Goal: Information Seeking & Learning: Learn about a topic

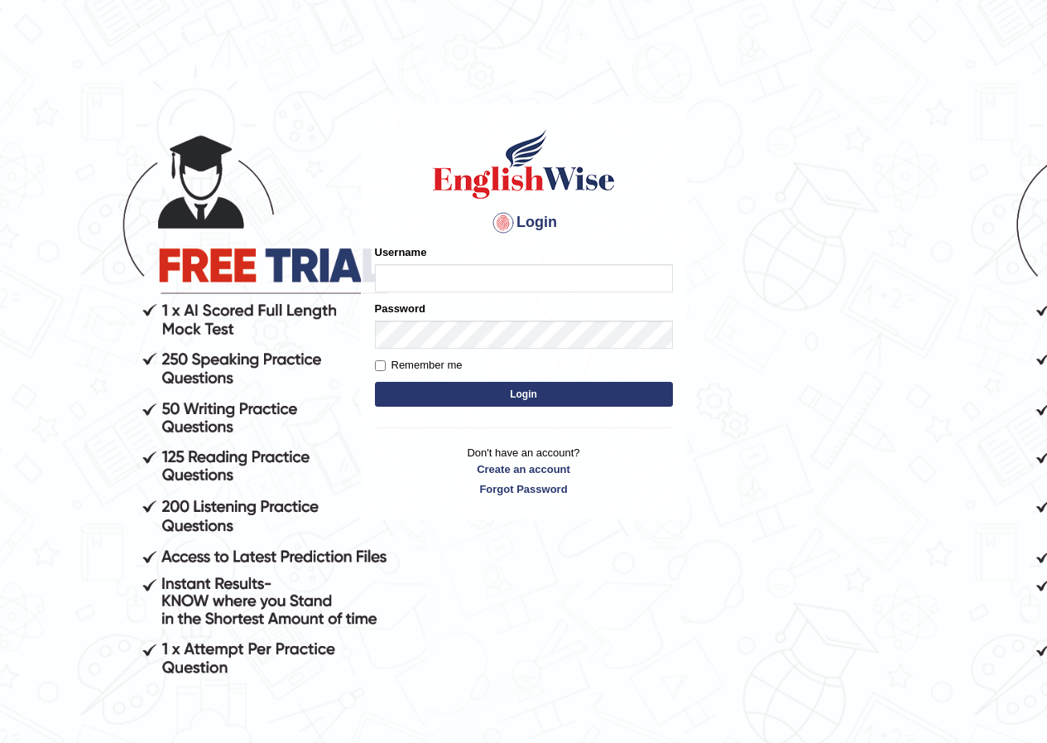
drag, startPoint x: 0, startPoint y: 0, endPoint x: 426, endPoint y: 281, distance: 509.8
click at [426, 281] on input "Username" at bounding box center [524, 278] width 298 height 28
type input "shoeb51"
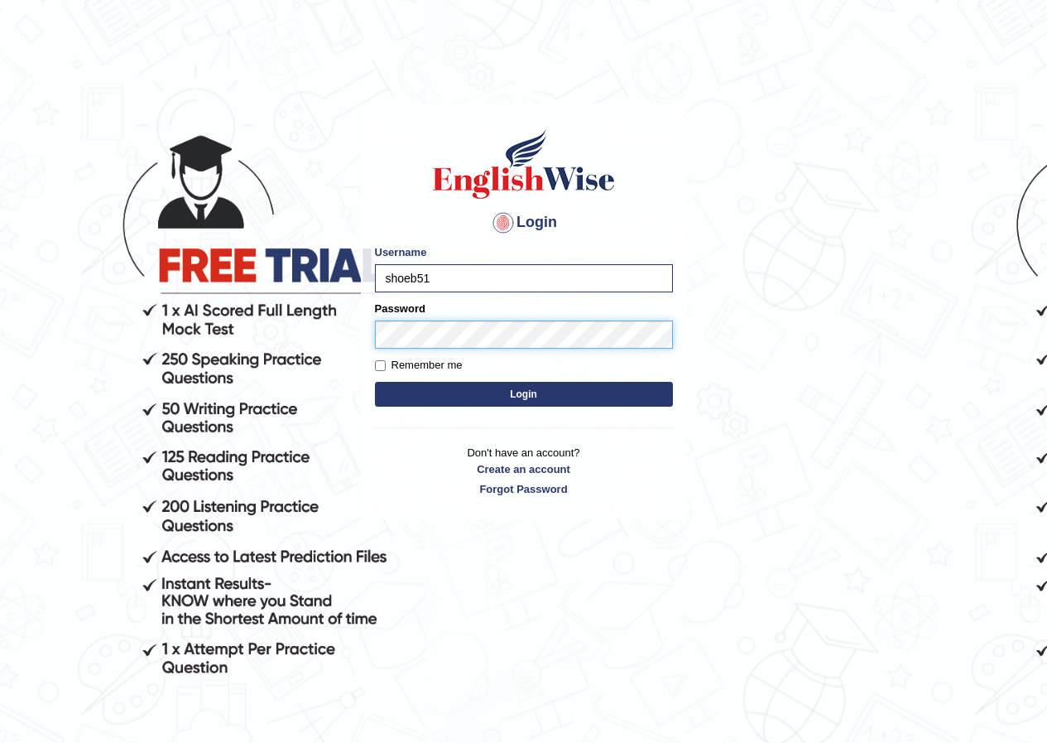
click at [375, 382] on button "Login" at bounding box center [524, 394] width 298 height 25
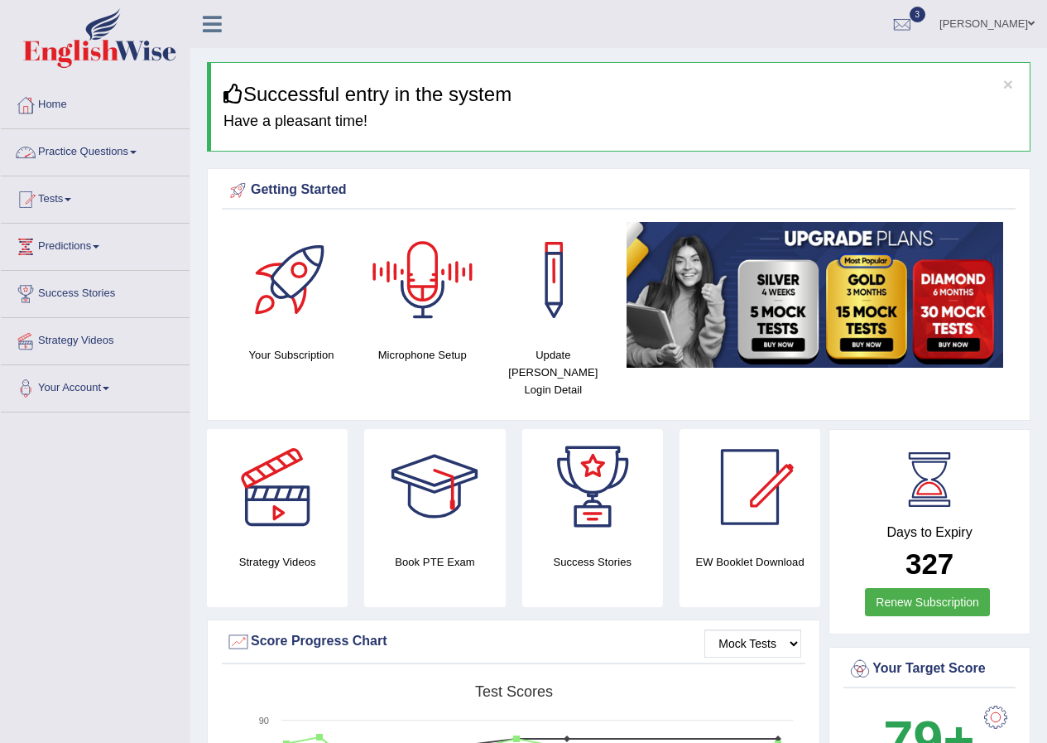
click at [93, 151] on link "Practice Questions" at bounding box center [95, 149] width 189 height 41
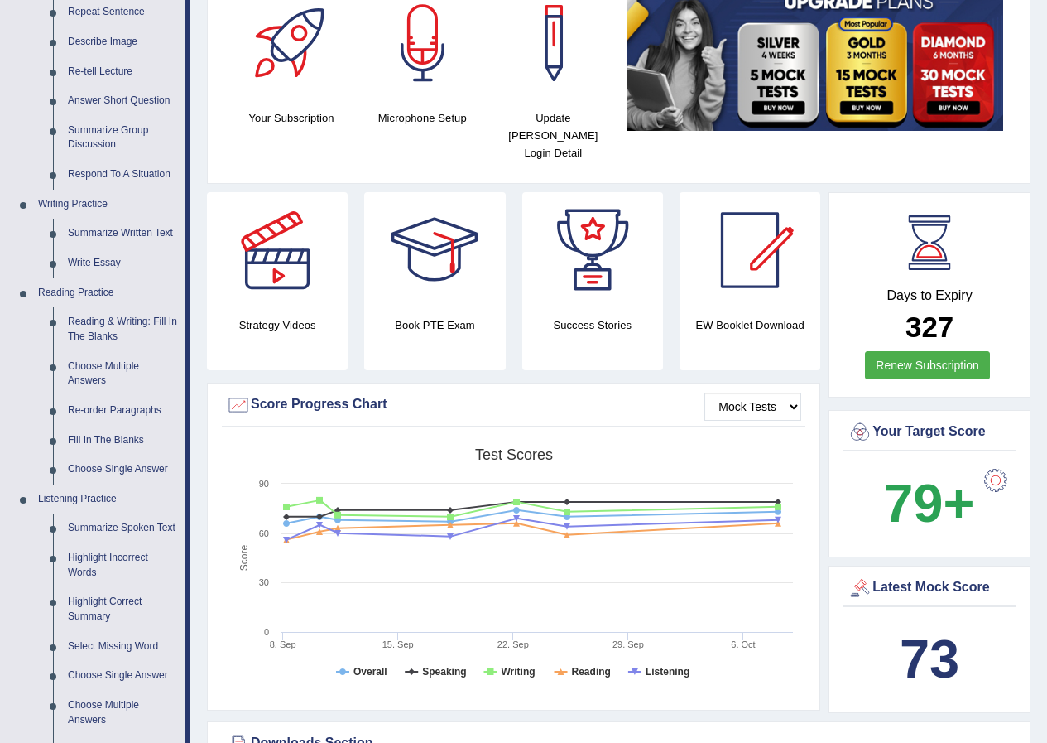
scroll to position [331, 0]
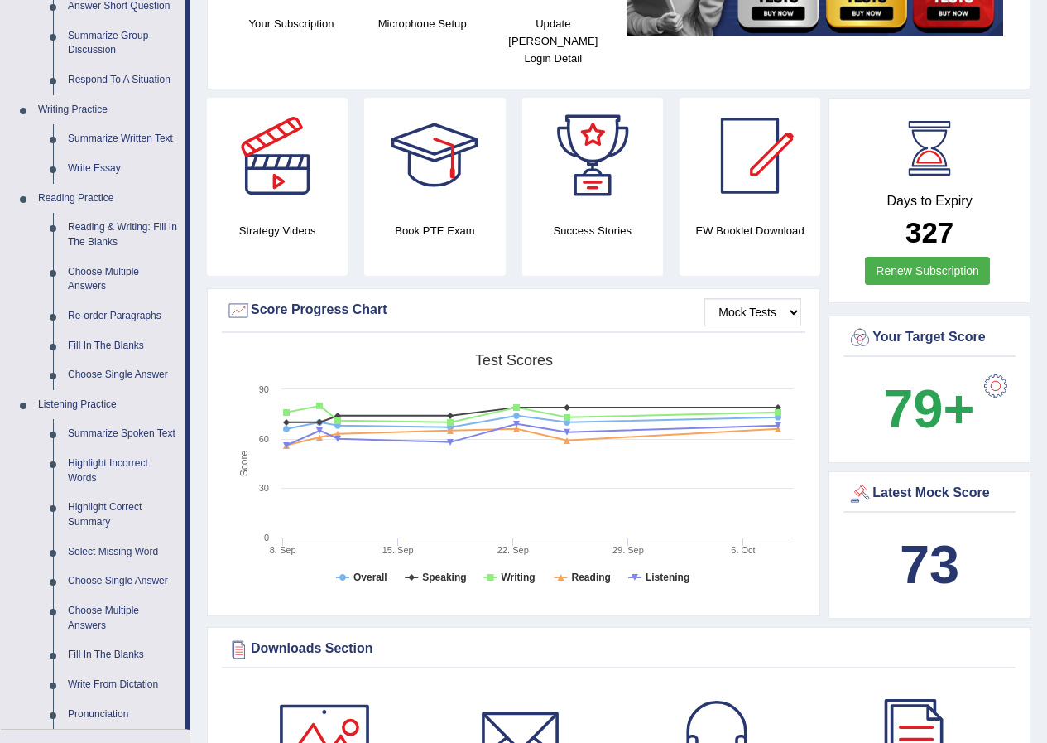
drag, startPoint x: 933, startPoint y: 543, endPoint x: 973, endPoint y: 575, distance: 51.2
click at [972, 577] on div "73" at bounding box center [930, 564] width 164 height 79
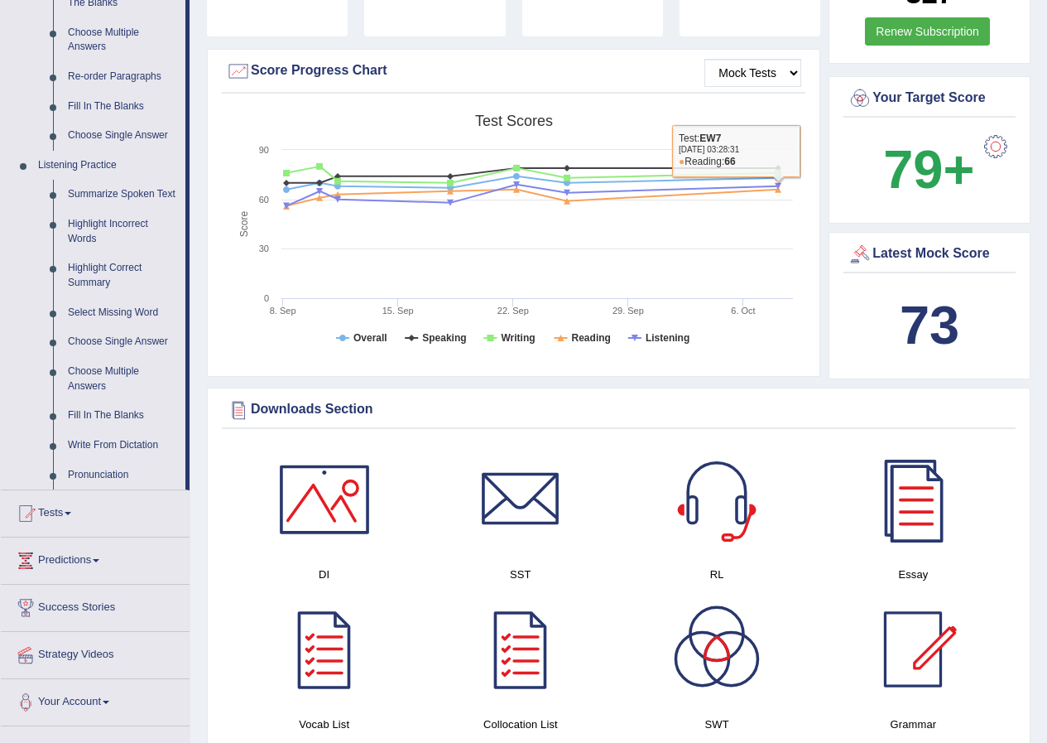
scroll to position [580, 0]
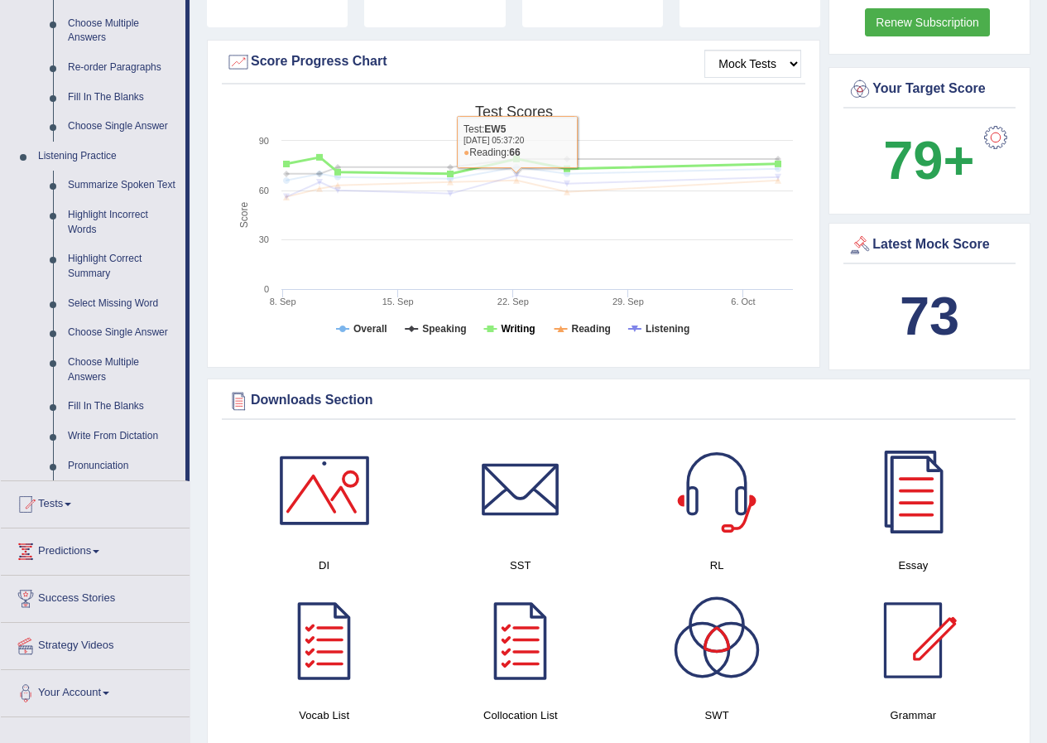
click at [513, 323] on tspan "Writing" at bounding box center [518, 329] width 34 height 12
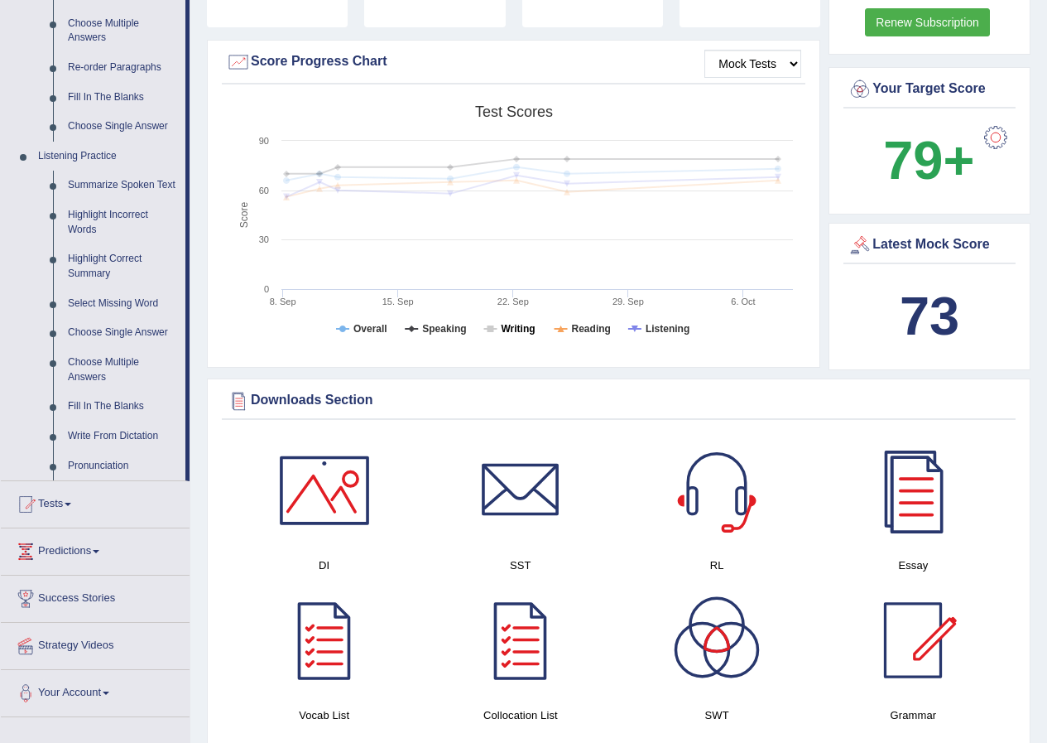
click at [516, 323] on tspan "Writing" at bounding box center [518, 329] width 34 height 12
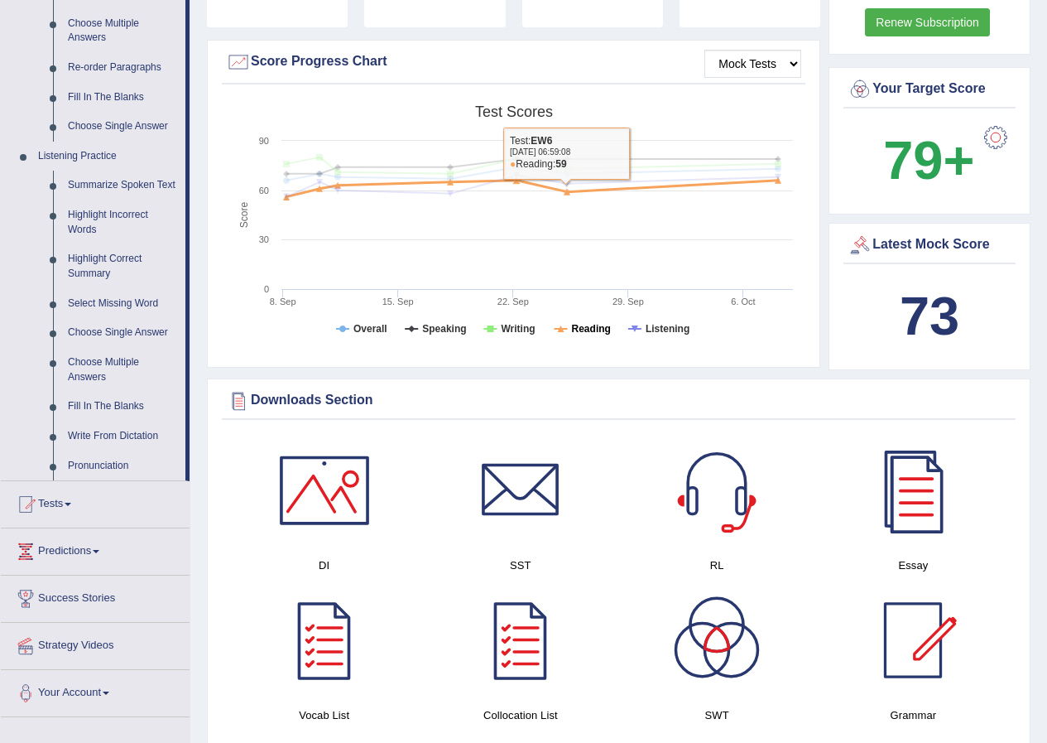
click at [595, 323] on tspan "Reading" at bounding box center [591, 329] width 39 height 12
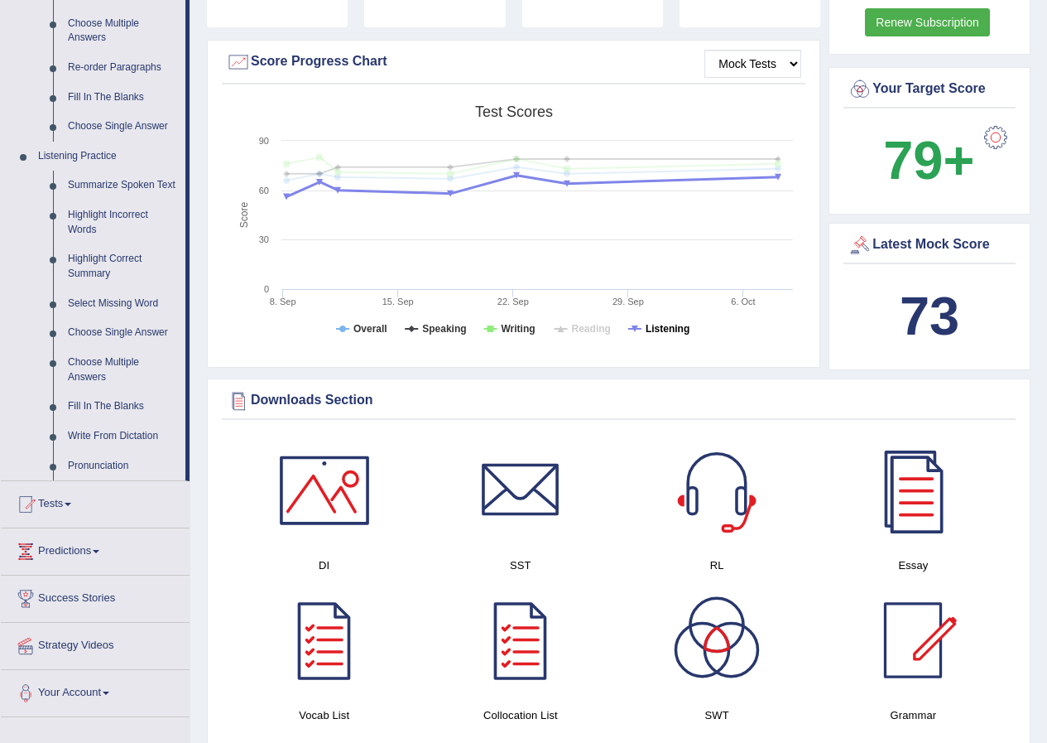
click at [667, 323] on tspan "Listening" at bounding box center [668, 329] width 44 height 12
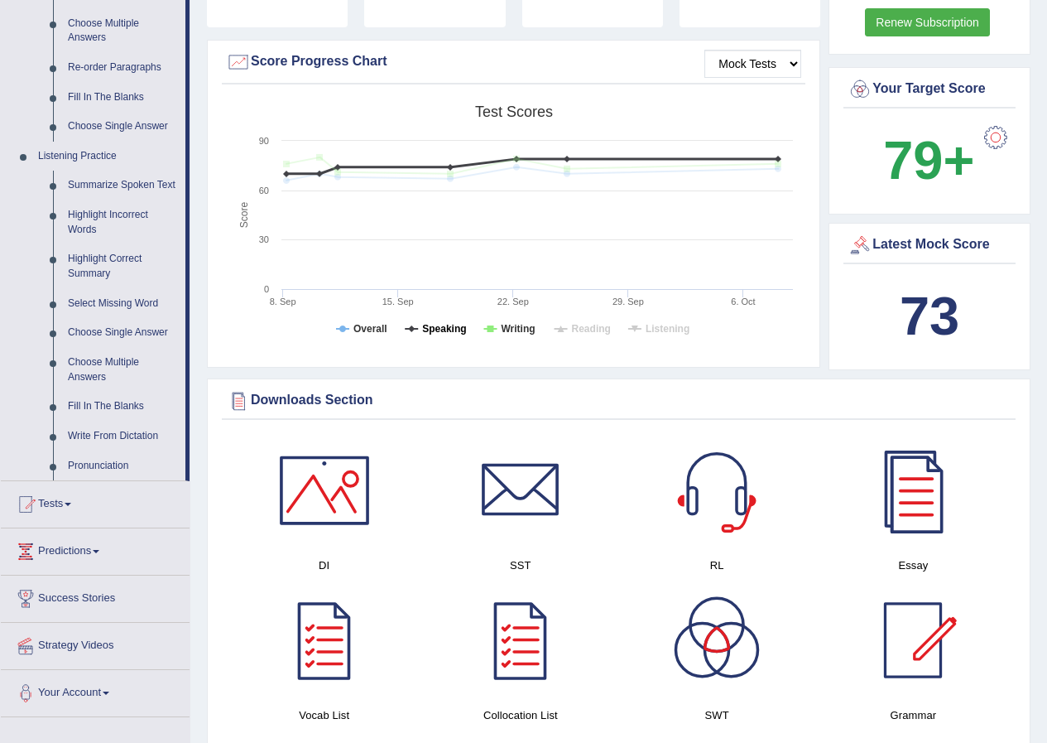
click at [448, 323] on tspan "Speaking" at bounding box center [444, 329] width 44 height 12
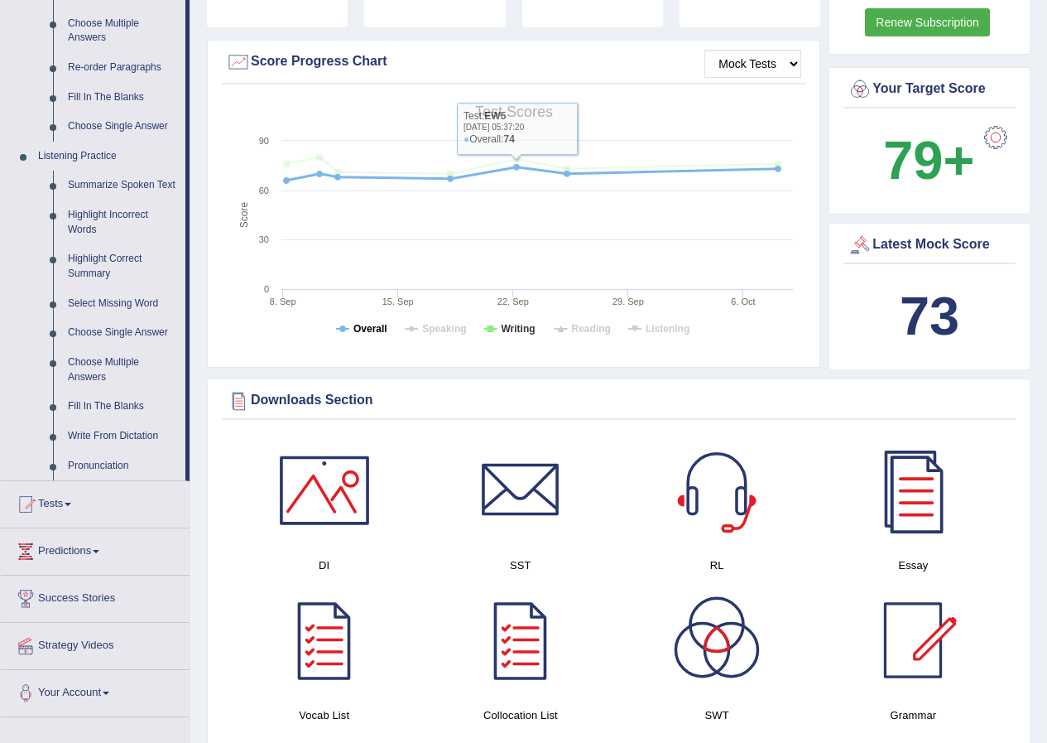
click at [371, 323] on tspan "Overall" at bounding box center [371, 329] width 34 height 12
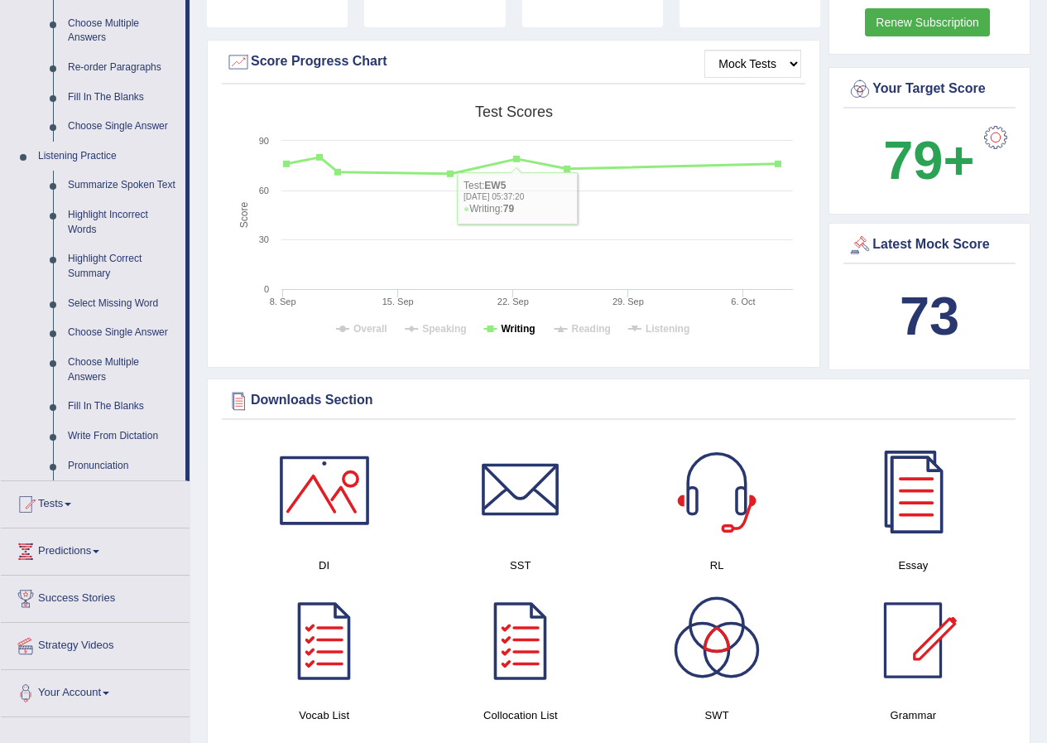
click at [519, 323] on tspan "Writing" at bounding box center [518, 329] width 34 height 12
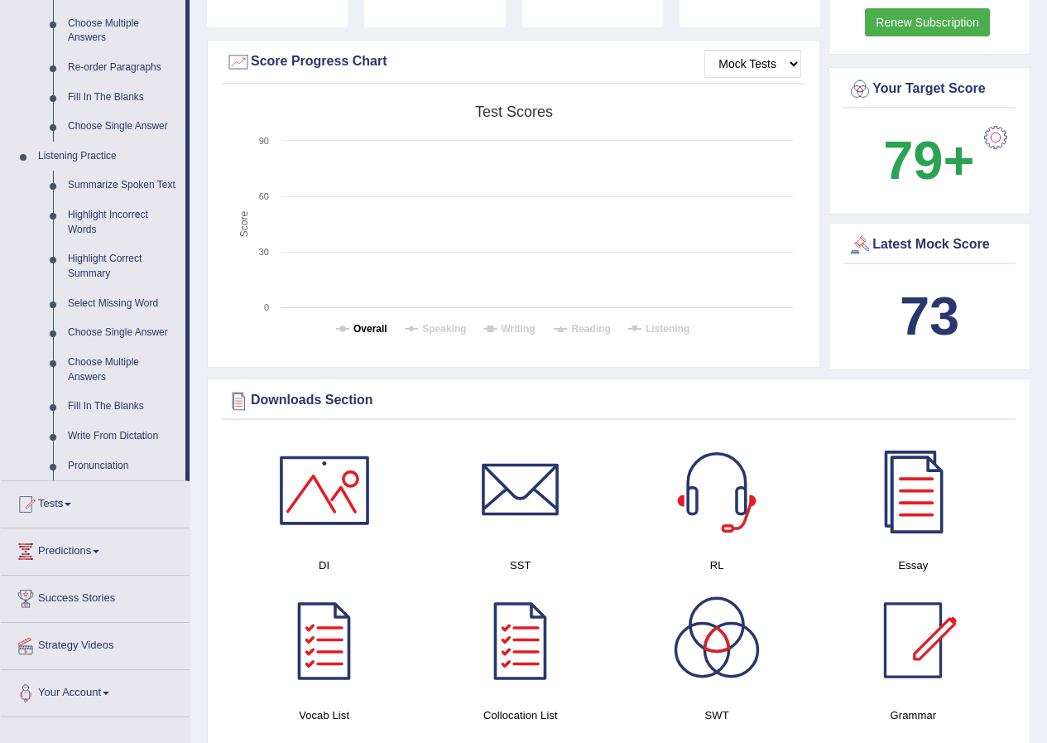
click at [383, 323] on tspan "Overall" at bounding box center [371, 329] width 34 height 12
click at [422, 323] on tspan "Speaking" at bounding box center [444, 329] width 44 height 12
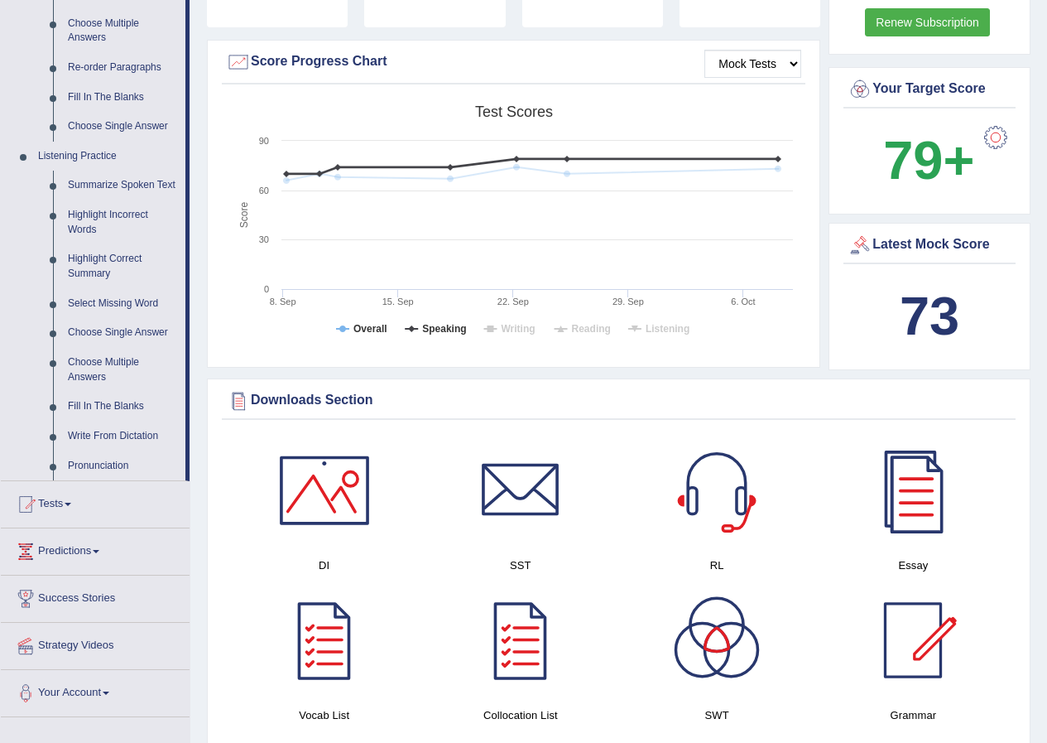
click at [482, 311] on rect at bounding box center [513, 225] width 575 height 257
click at [493, 325] on icon at bounding box center [490, 328] width 7 height 7
click at [591, 323] on tspan "Reading" at bounding box center [591, 329] width 39 height 12
click at [663, 323] on tspan "Listening" at bounding box center [668, 329] width 44 height 12
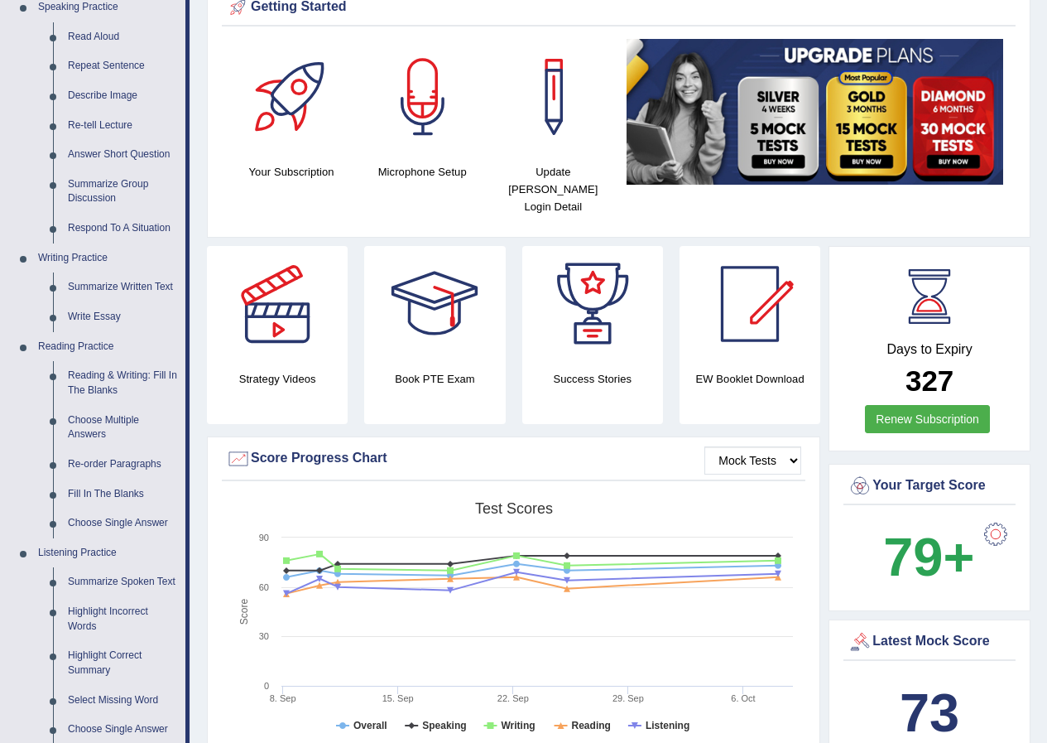
scroll to position [166, 0]
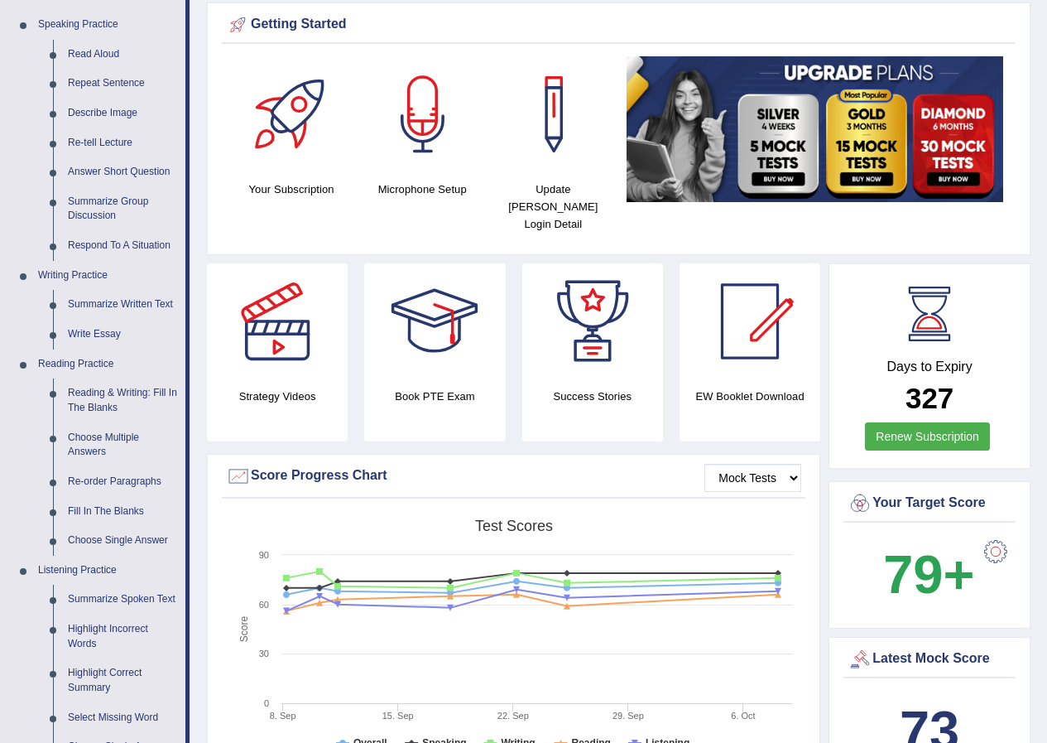
click at [208, 546] on div "Mock Tests Score Progress Chart Created with Highcharts 7.1.2 Score Test scores…" at bounding box center [514, 618] width 614 height 328
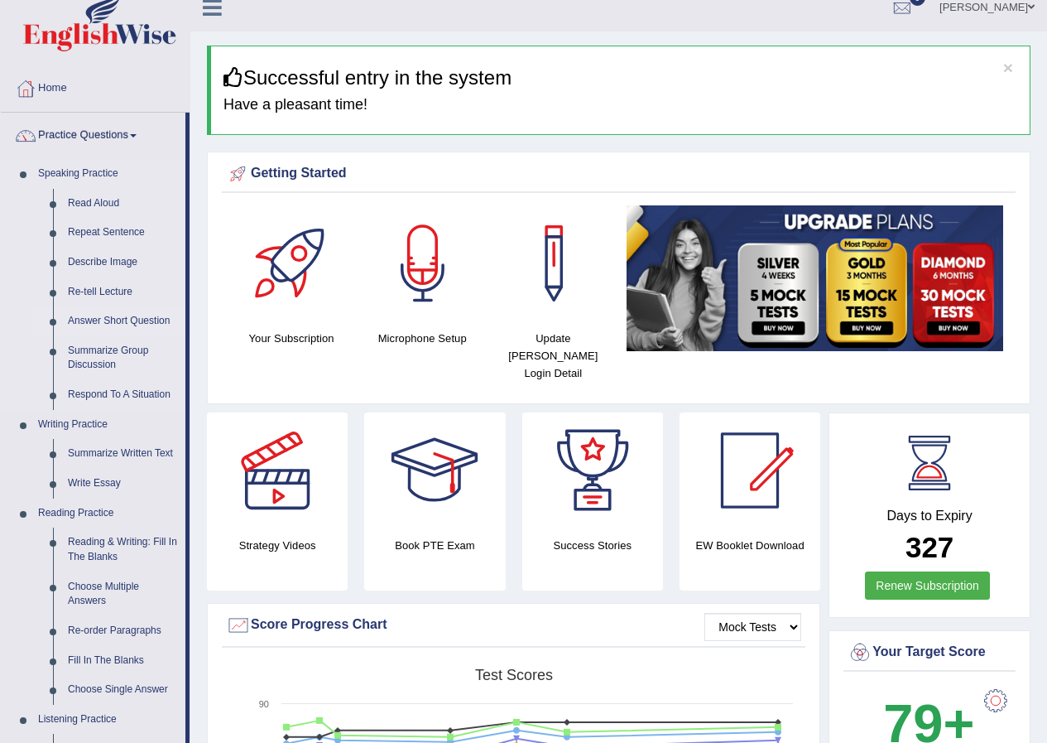
scroll to position [0, 0]
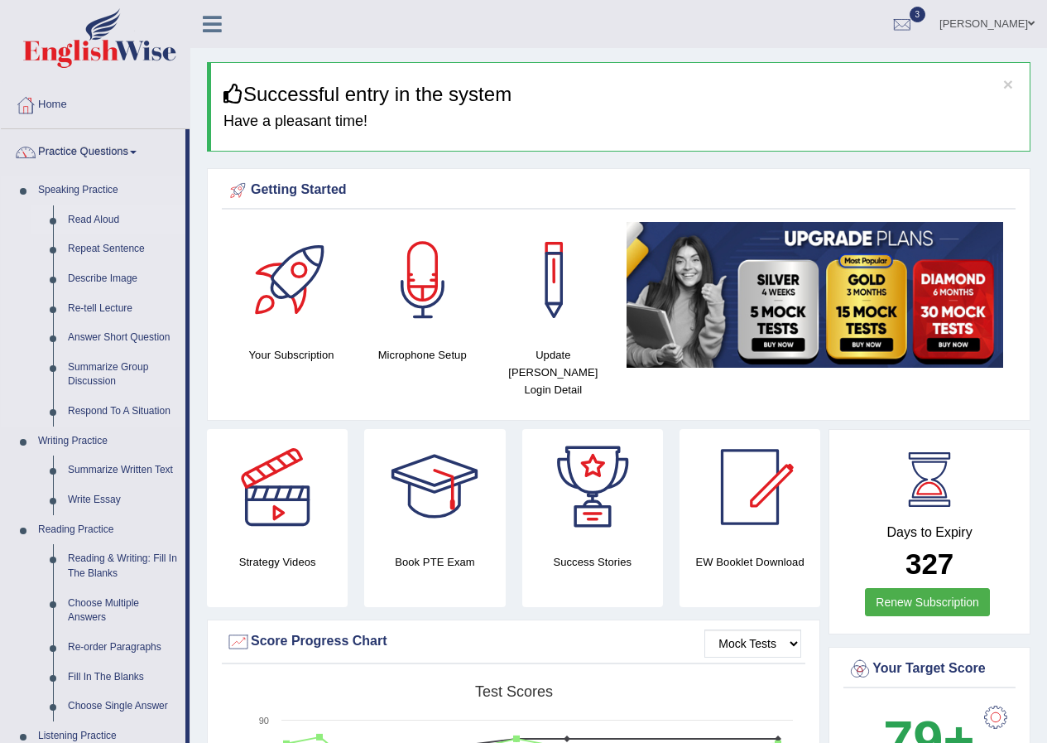
click at [75, 229] on link "Read Aloud" at bounding box center [122, 220] width 125 height 30
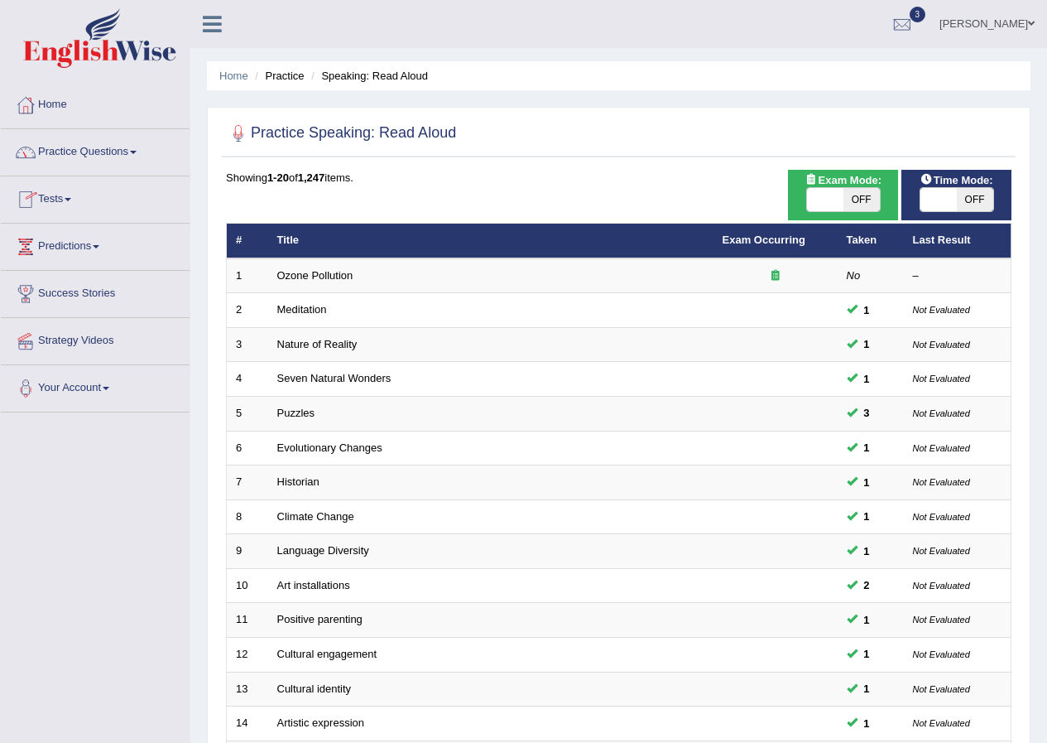
click at [822, 213] on div "Exam Mode: ON OFF" at bounding box center [843, 195] width 110 height 51
click at [827, 205] on span at bounding box center [825, 199] width 36 height 23
checkbox input "true"
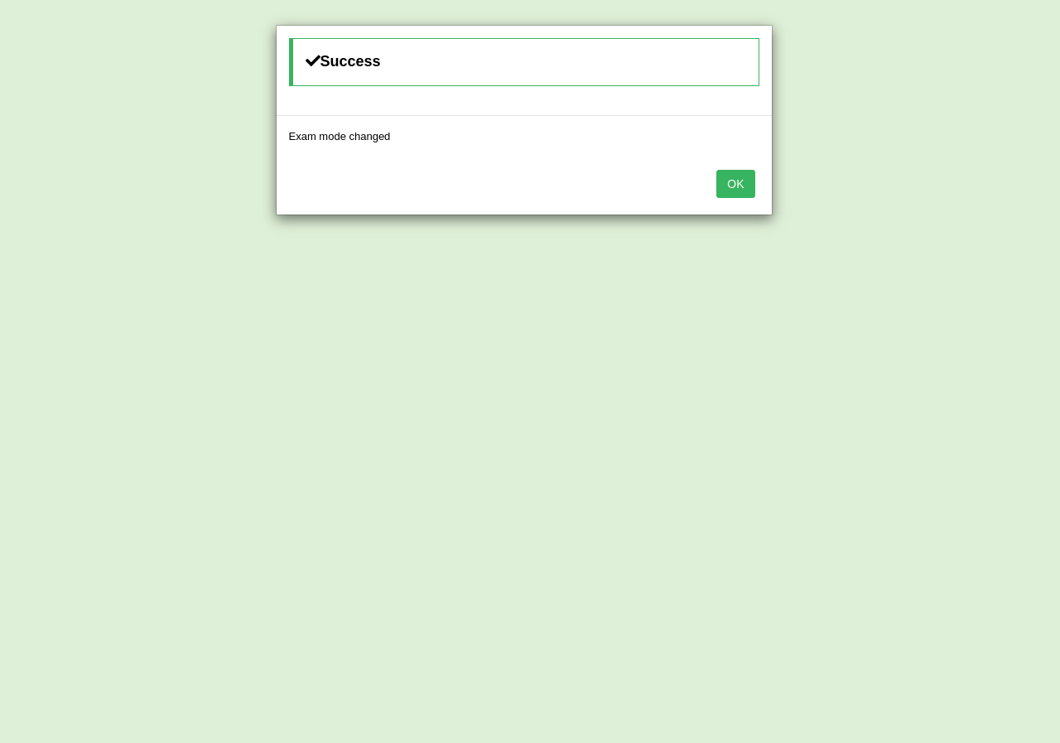
click at [731, 180] on button "OK" at bounding box center [735, 184] width 38 height 28
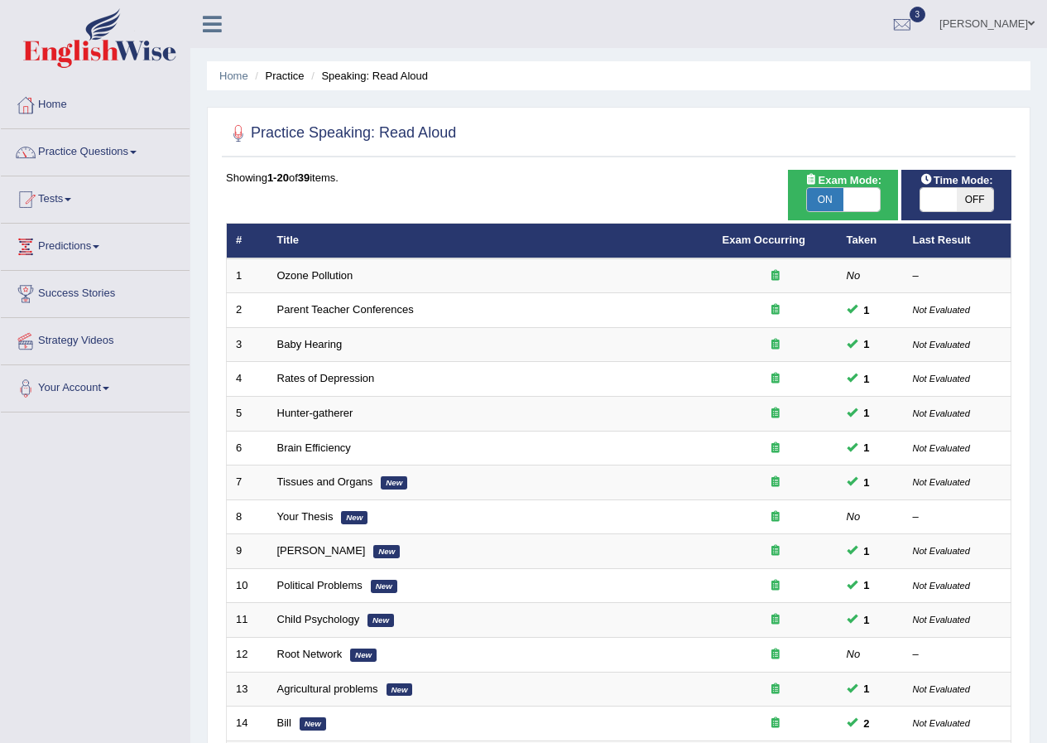
click at [944, 193] on span at bounding box center [939, 199] width 36 height 23
checkbox input "true"
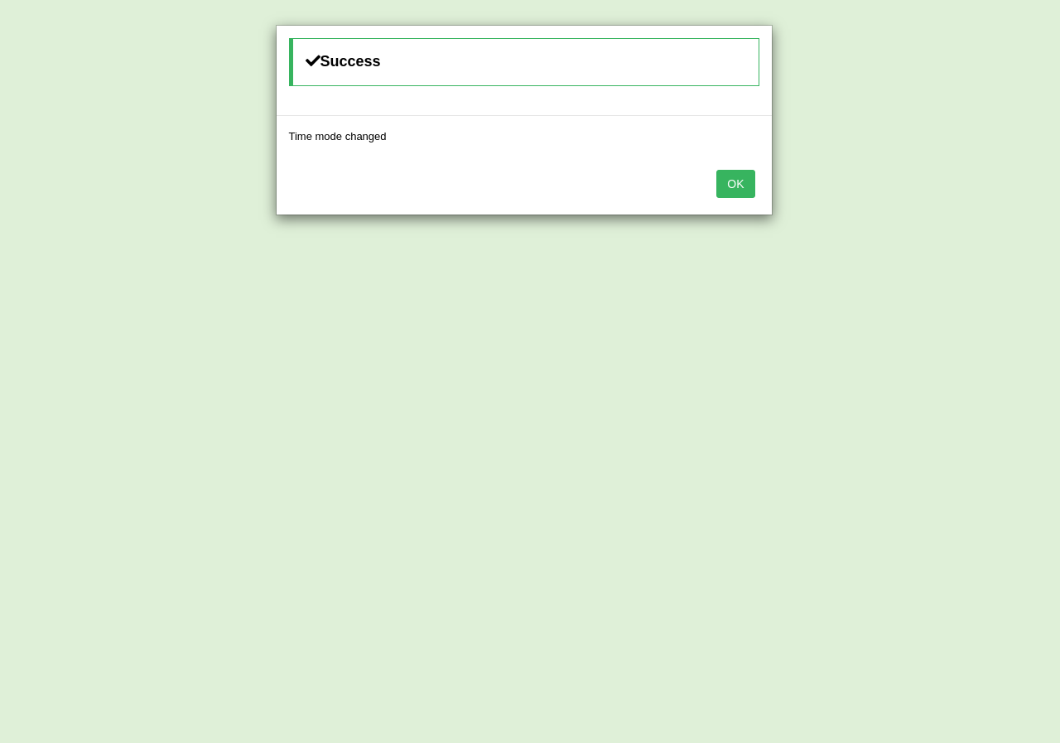
click at [736, 187] on button "OK" at bounding box center [735, 184] width 38 height 28
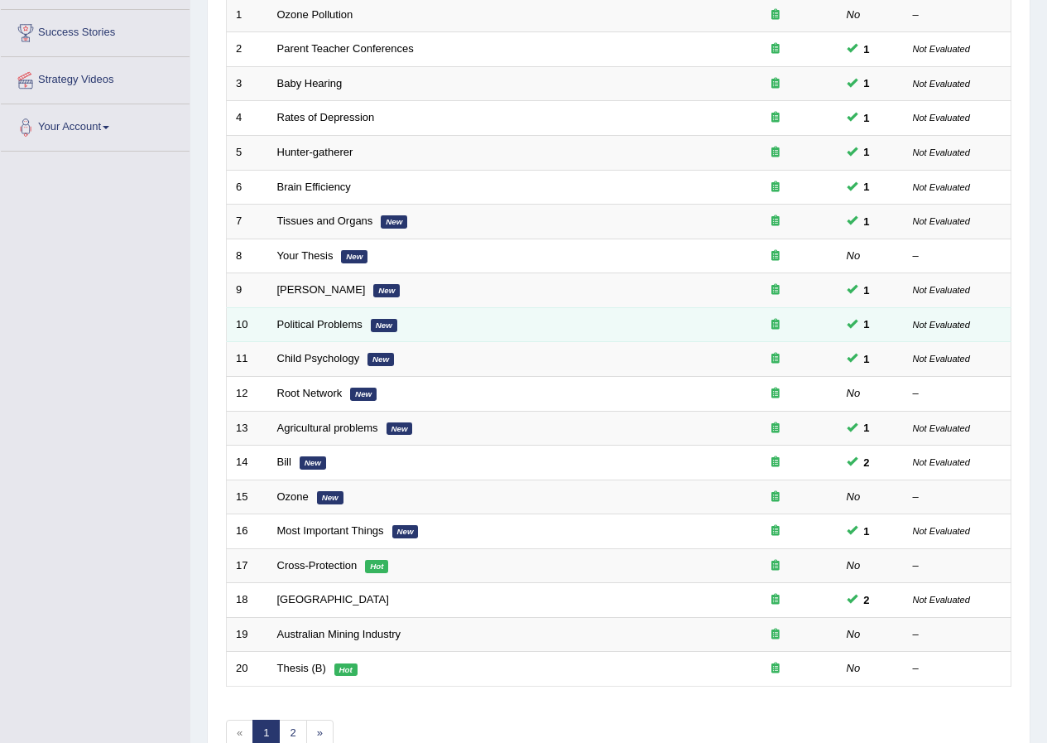
scroll to position [354, 0]
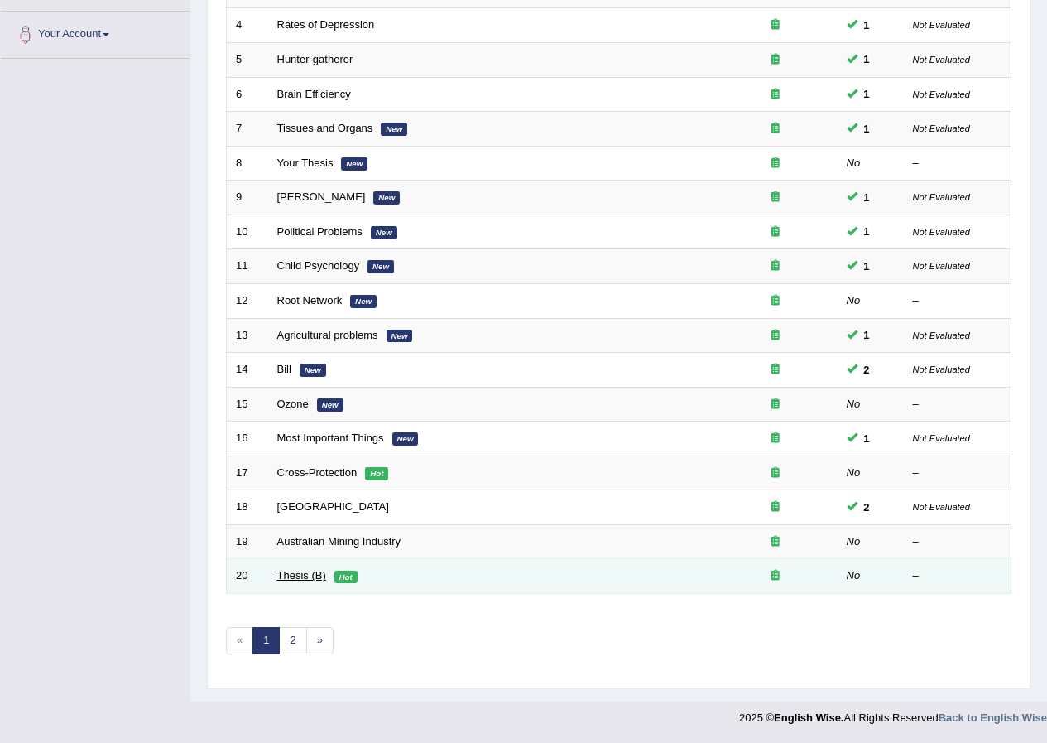
click at [294, 575] on link "Thesis (B)" at bounding box center [301, 575] width 49 height 12
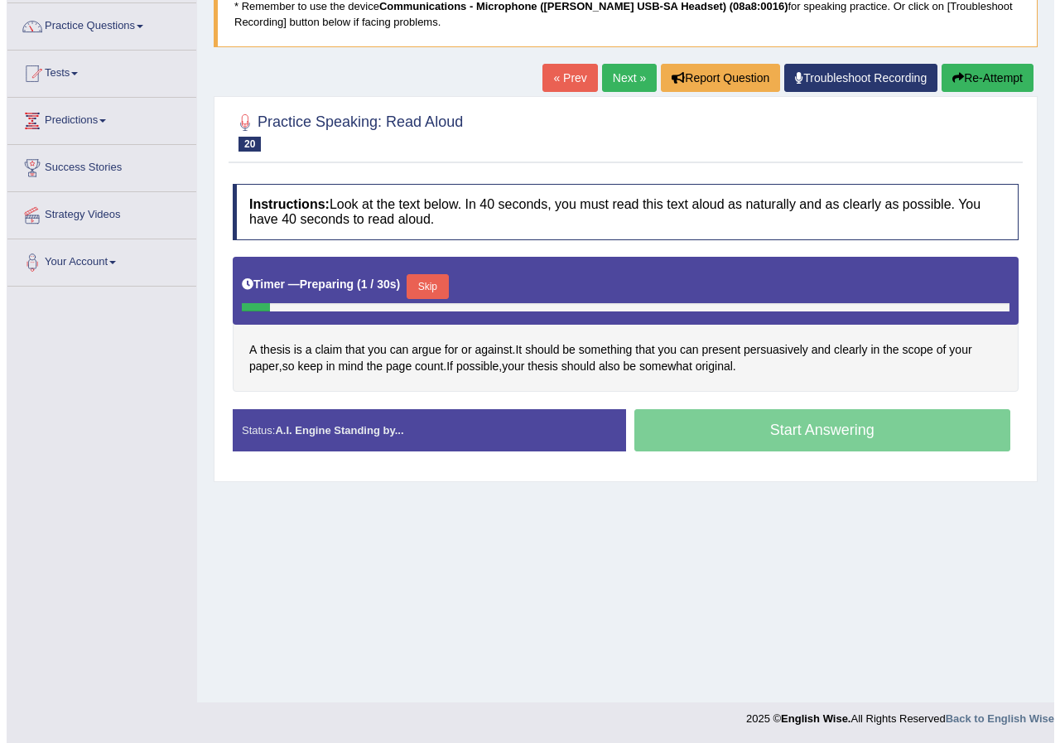
scroll to position [127, 0]
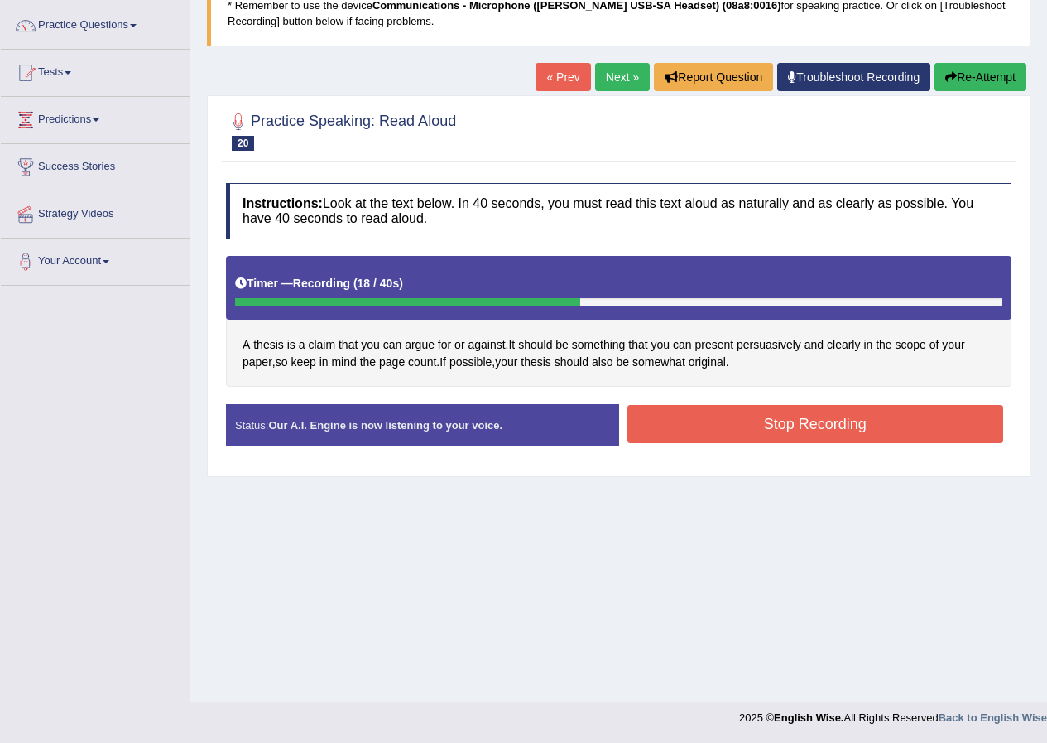
click at [940, 437] on button "Stop Recording" at bounding box center [816, 424] width 377 height 38
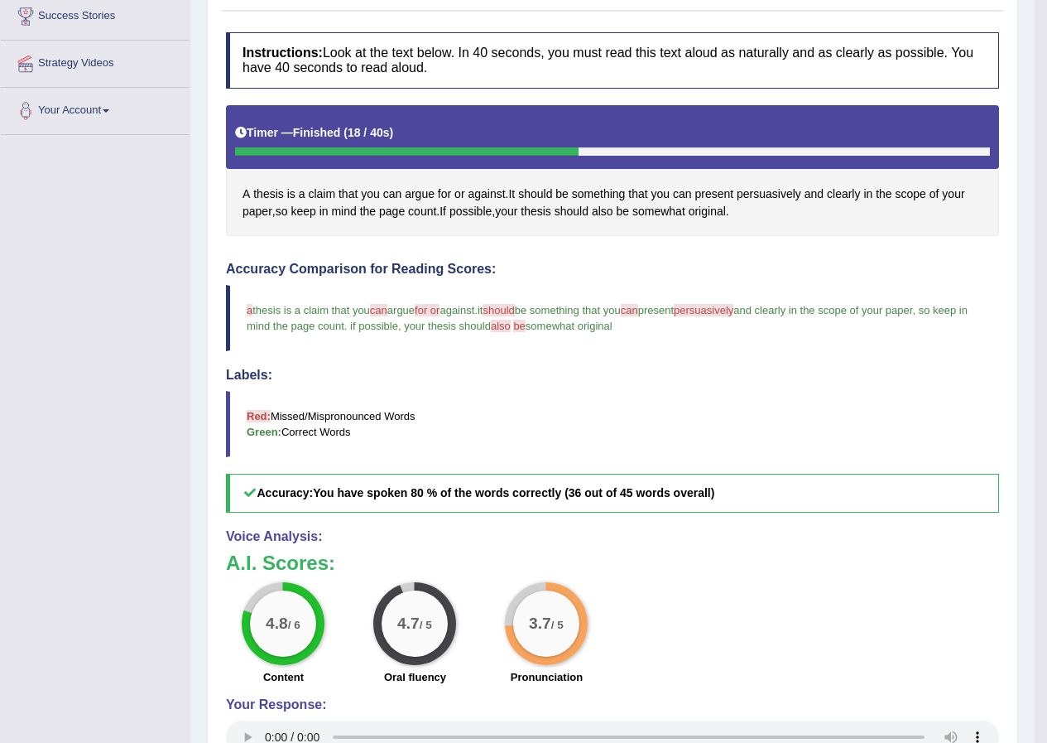
scroll to position [541, 0]
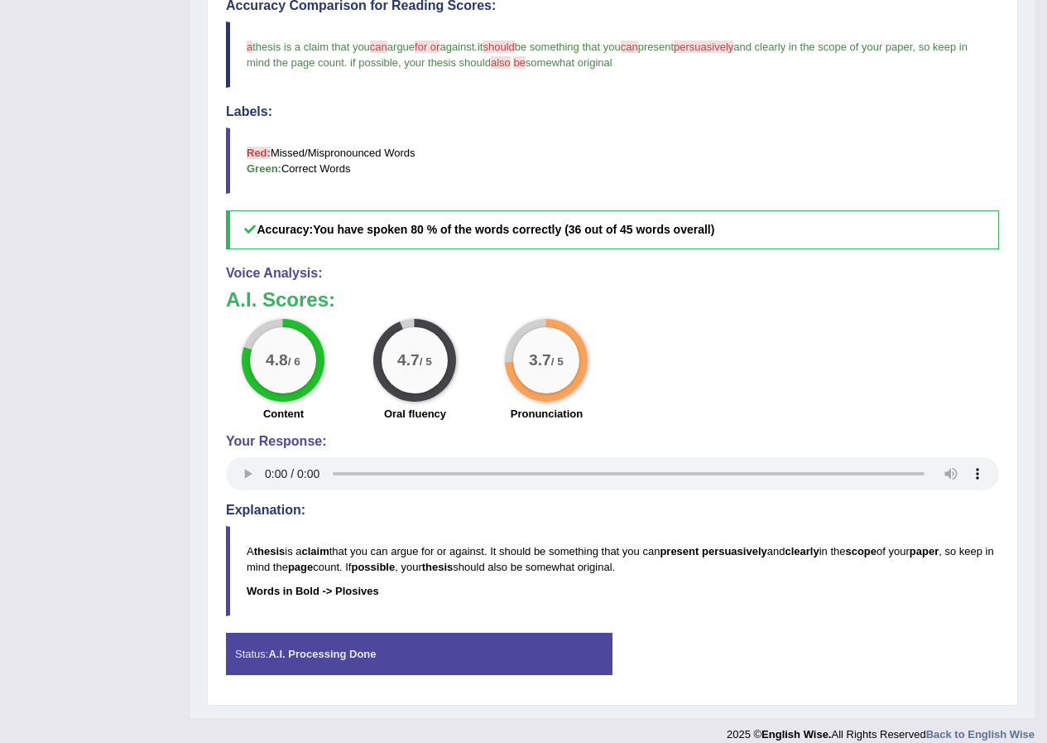
drag, startPoint x: 368, startPoint y: 588, endPoint x: 652, endPoint y: 547, distance: 286.9
click at [646, 551] on blockquote "A thesis is a claim that you can argue for or against. It should be something t…" at bounding box center [612, 571] width 773 height 90
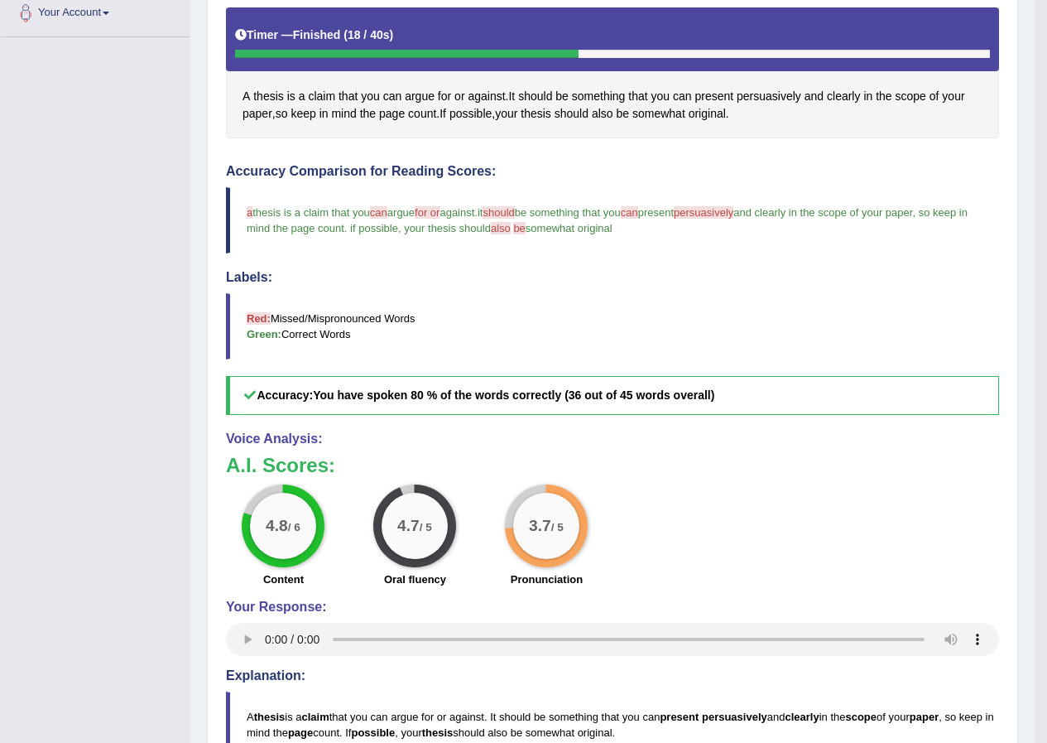
scroll to position [44, 0]
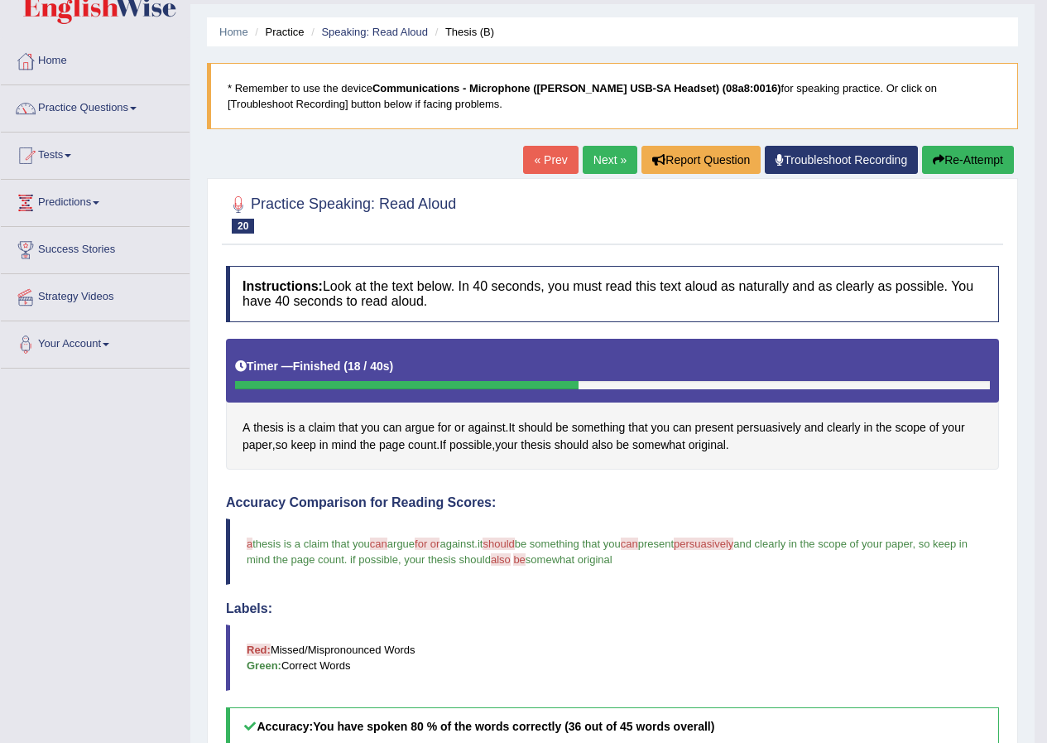
click at [607, 161] on link "Next »" at bounding box center [610, 160] width 55 height 28
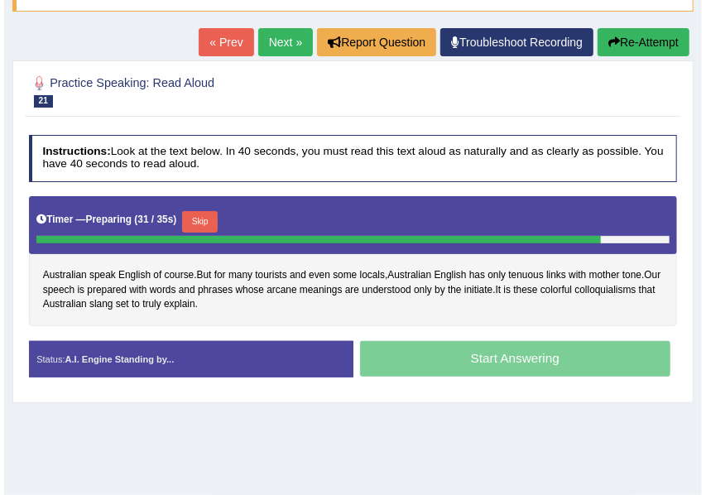
scroll to position [181, 0]
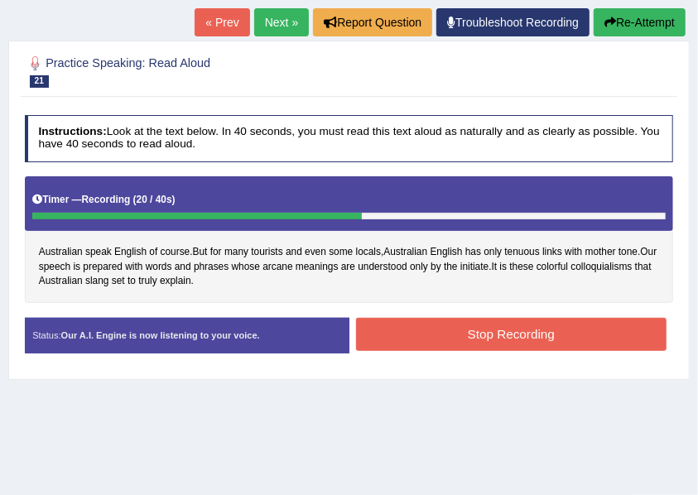
click at [585, 328] on button "Stop Recording" at bounding box center [511, 334] width 311 height 32
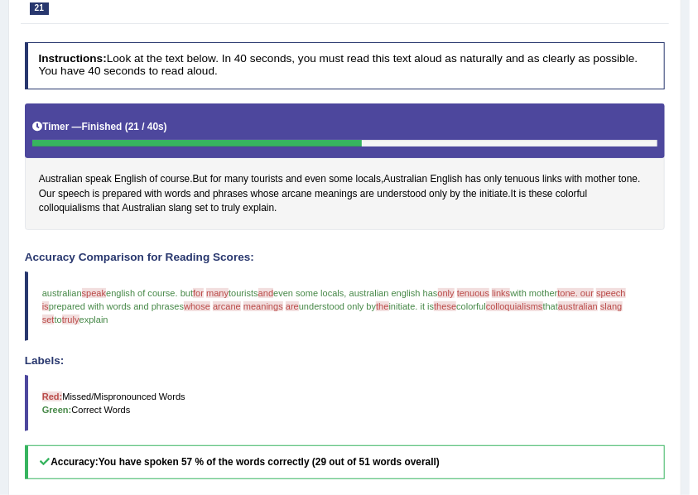
scroll to position [402, 0]
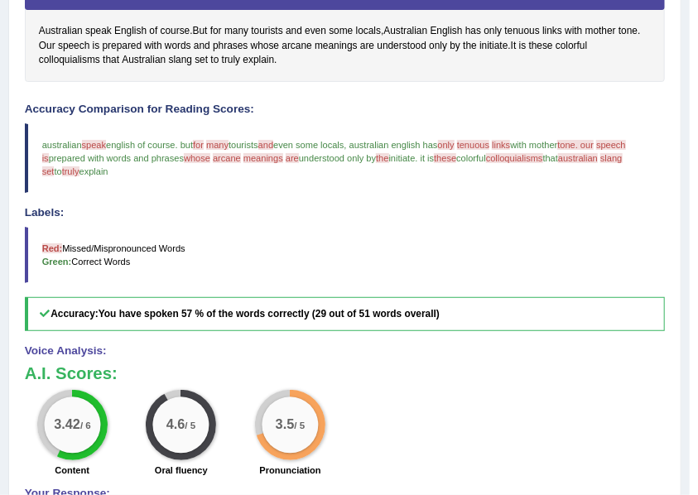
drag, startPoint x: 263, startPoint y: 152, endPoint x: 407, endPoint y: 156, distance: 144.1
click at [408, 156] on blockquote "australian speak speaks english of course . but for many many of tourists and a…" at bounding box center [345, 158] width 641 height 70
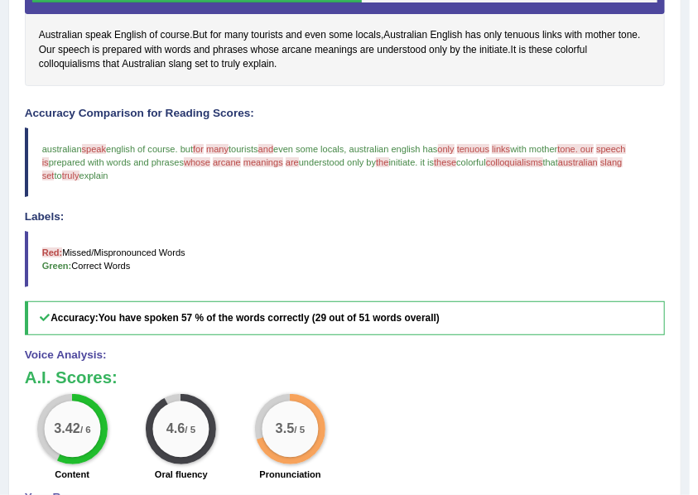
scroll to position [71, 0]
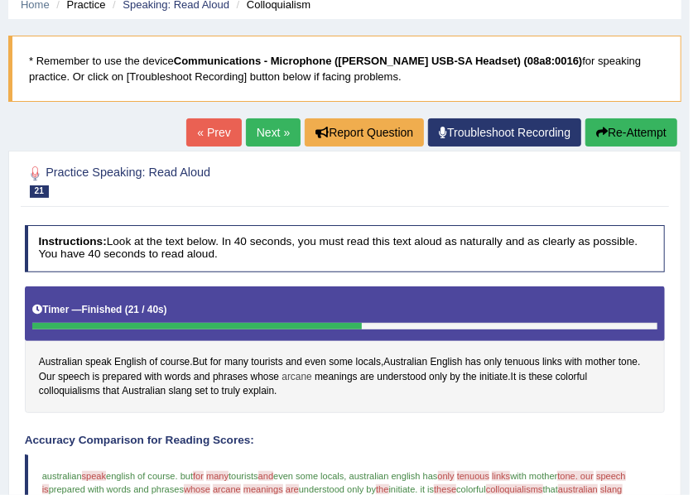
click at [298, 374] on span "arcane" at bounding box center [297, 377] width 30 height 15
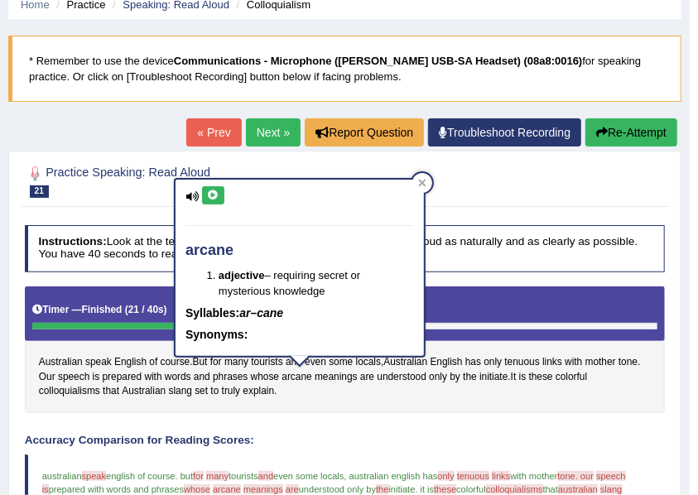
click at [216, 200] on button at bounding box center [213, 195] width 22 height 18
click at [219, 189] on button at bounding box center [213, 195] width 22 height 18
click at [489, 479] on blockquote "australian speak speaks english of course . but for many many of tourists and a…" at bounding box center [345, 490] width 641 height 70
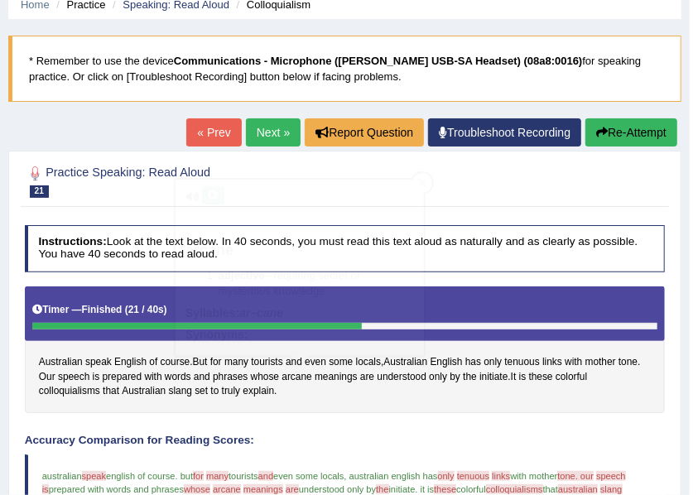
click at [489, 473] on span "tenuous" at bounding box center [473, 476] width 32 height 10
click at [489, 471] on span "tenuous" at bounding box center [473, 476] width 32 height 10
click at [489, 474] on span "tenuous" at bounding box center [473, 476] width 32 height 10
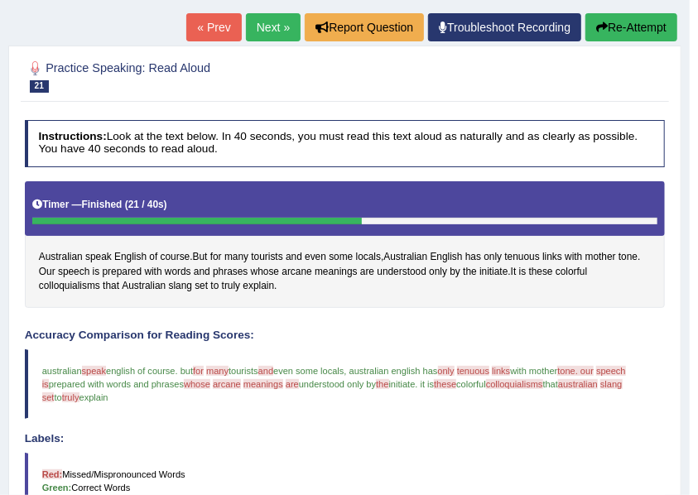
scroll to position [181, 0]
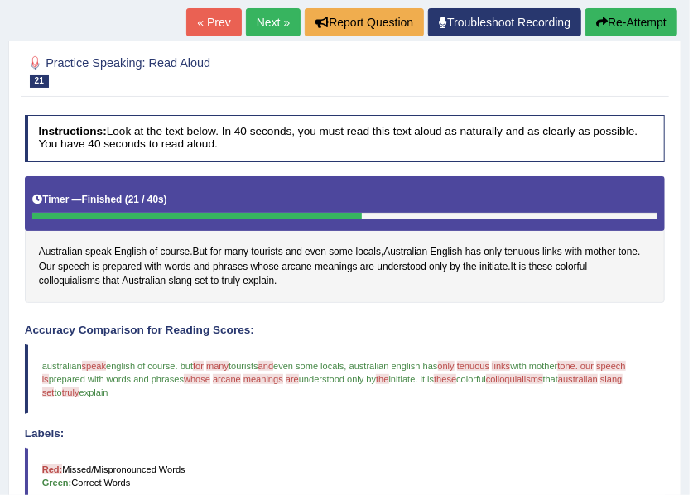
click at [489, 365] on span "tenuous" at bounding box center [473, 366] width 32 height 10
click at [241, 374] on span "arcane" at bounding box center [227, 379] width 28 height 10
click at [283, 376] on span "meanings" at bounding box center [263, 379] width 40 height 10
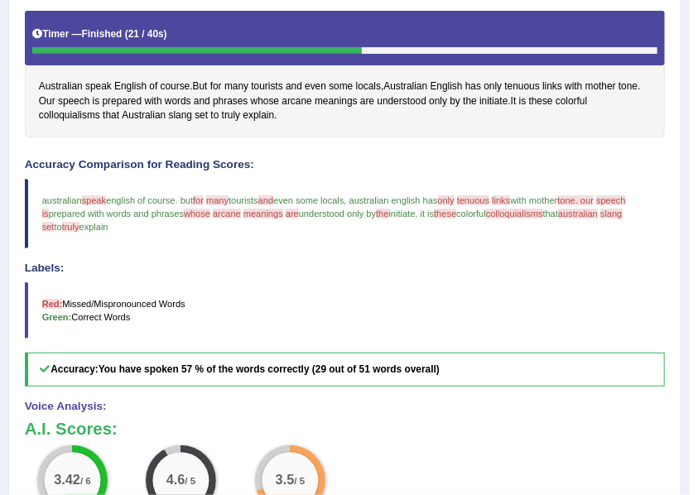
scroll to position [237, 0]
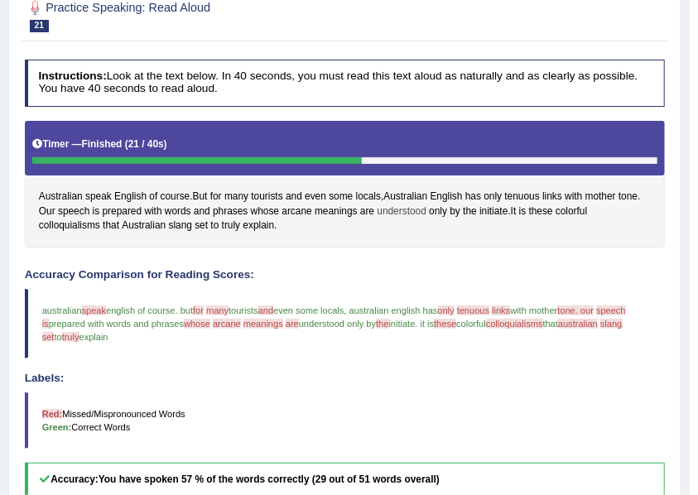
click at [392, 207] on span "understood" at bounding box center [402, 212] width 50 height 15
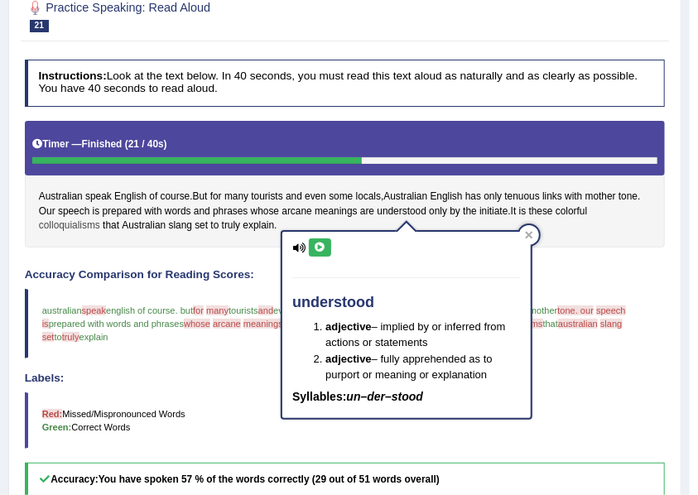
click at [63, 219] on span "colloquialisms" at bounding box center [69, 226] width 61 height 15
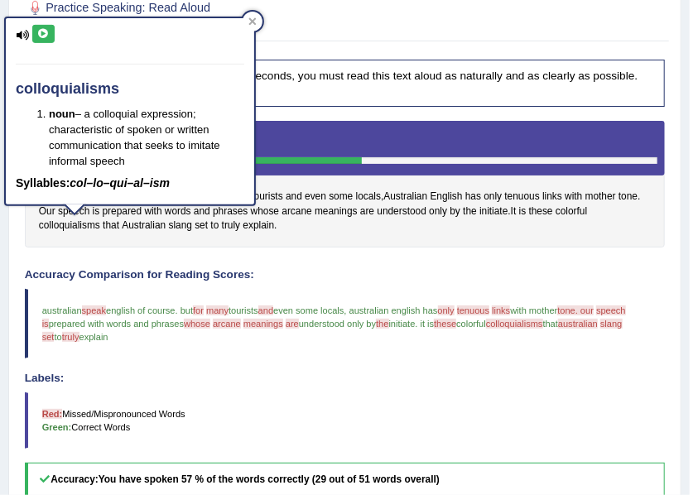
click at [46, 35] on icon at bounding box center [43, 34] width 12 height 10
click at [30, 38] on div "colloquialisms noun – a colloquial expression; characteristic of spoken or writ…" at bounding box center [130, 111] width 248 height 187
click at [37, 33] on icon at bounding box center [43, 34] width 12 height 10
click at [253, 23] on icon at bounding box center [252, 20] width 7 height 7
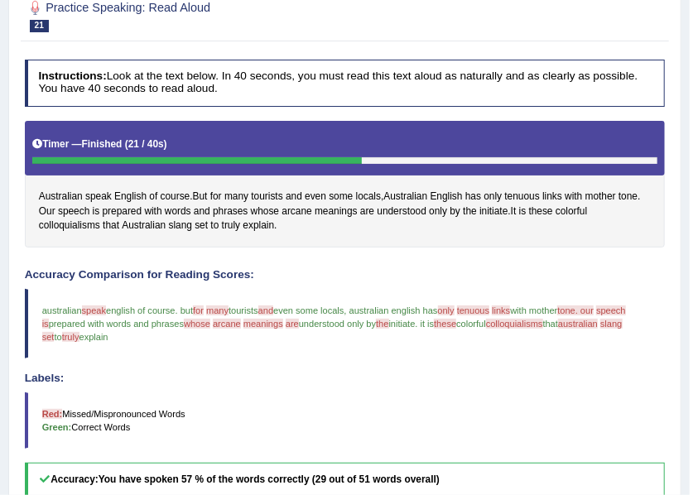
click at [489, 310] on span "tenuous" at bounding box center [473, 311] width 32 height 10
click at [528, 195] on span "tenuous" at bounding box center [522, 197] width 35 height 15
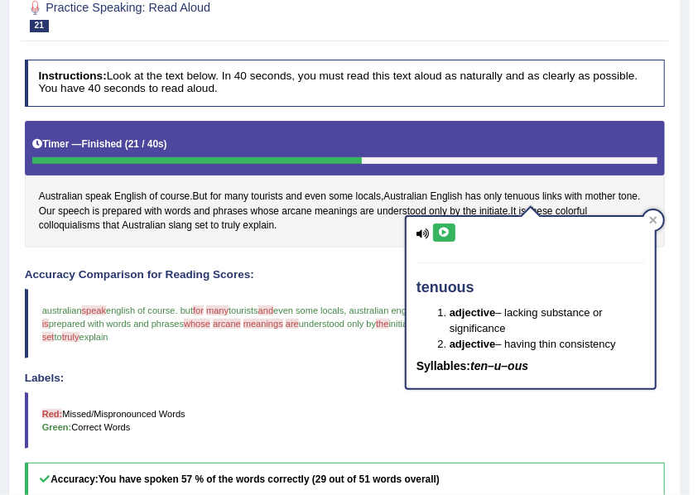
click at [444, 237] on button at bounding box center [444, 233] width 22 height 18
click at [649, 219] on icon at bounding box center [653, 220] width 8 height 8
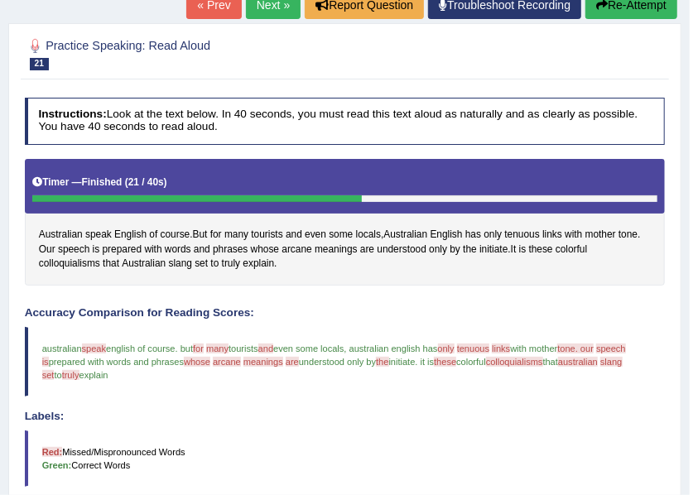
scroll to position [181, 0]
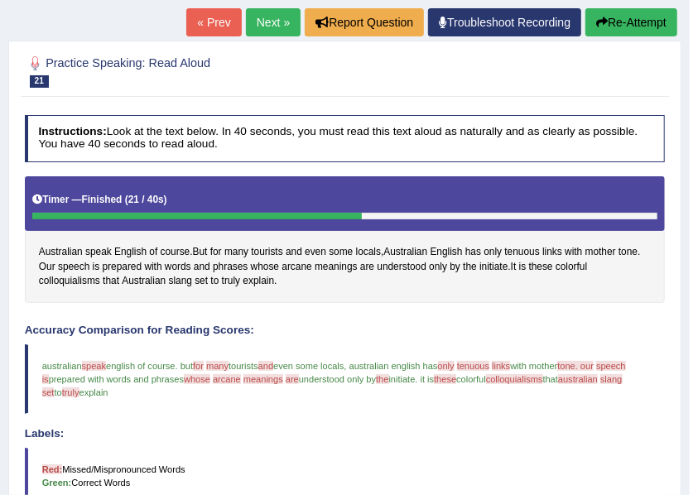
click at [621, 21] on button "Re-Attempt" at bounding box center [631, 22] width 92 height 28
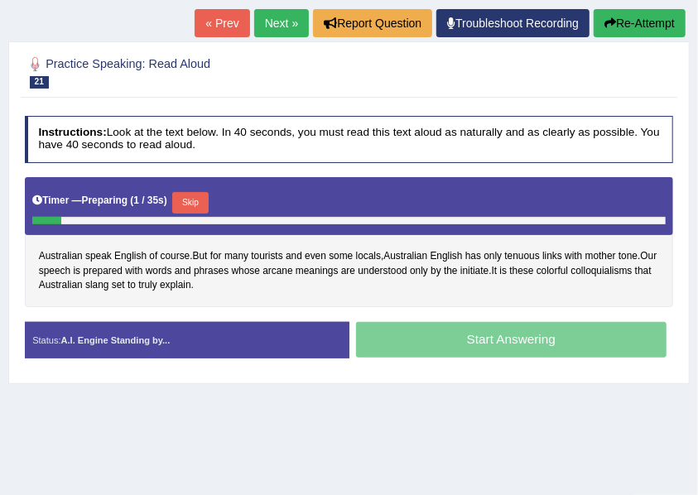
click at [204, 198] on button "Skip" at bounding box center [190, 203] width 36 height 22
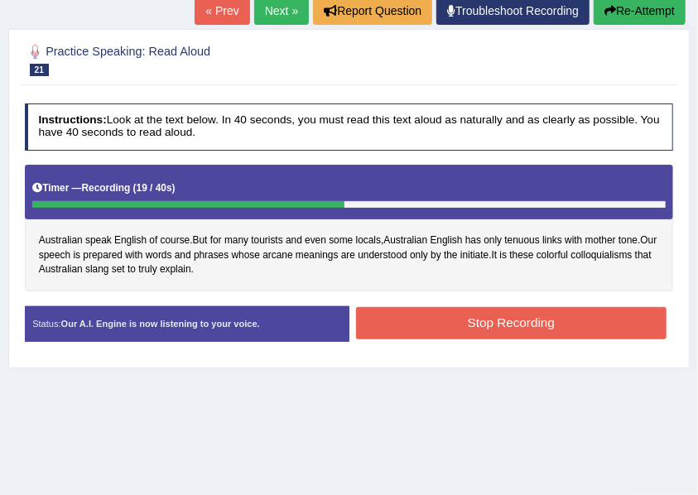
click at [402, 310] on button "Stop Recording" at bounding box center [511, 323] width 311 height 32
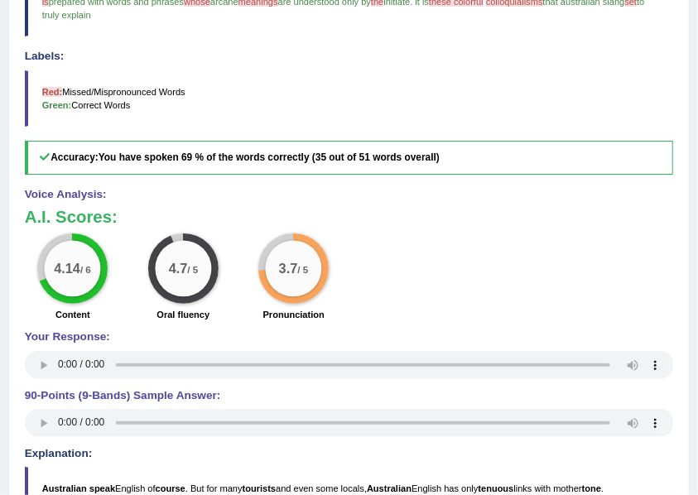
scroll to position [795, 0]
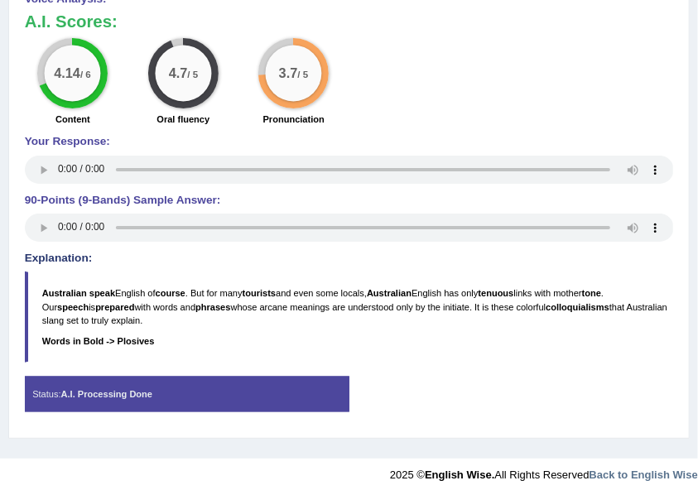
click at [641, 116] on div "4.14 / 6 Content 4.7 / 5 Oral fluency 3.7 / 5 Pronunciation" at bounding box center [348, 83] width 663 height 91
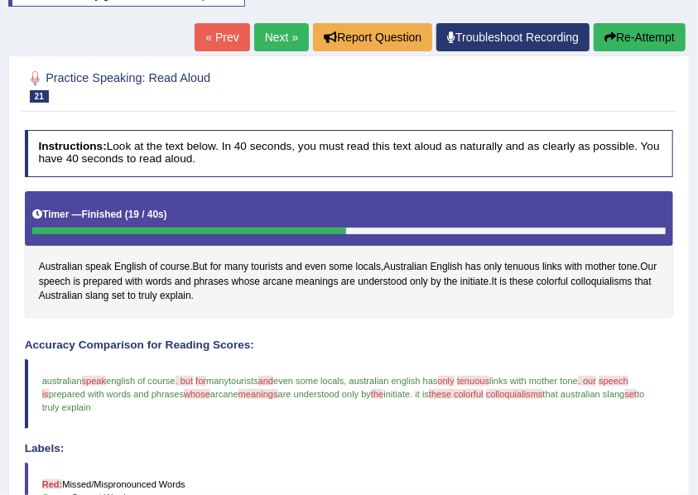
scroll to position [188, 0]
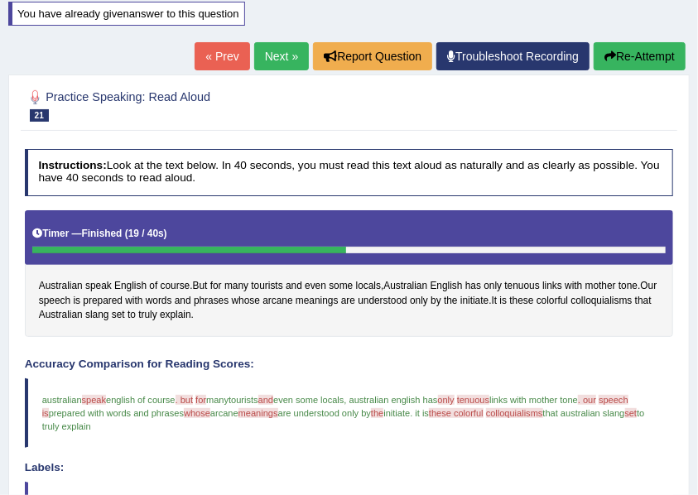
click at [269, 55] on link "Next »" at bounding box center [281, 56] width 55 height 28
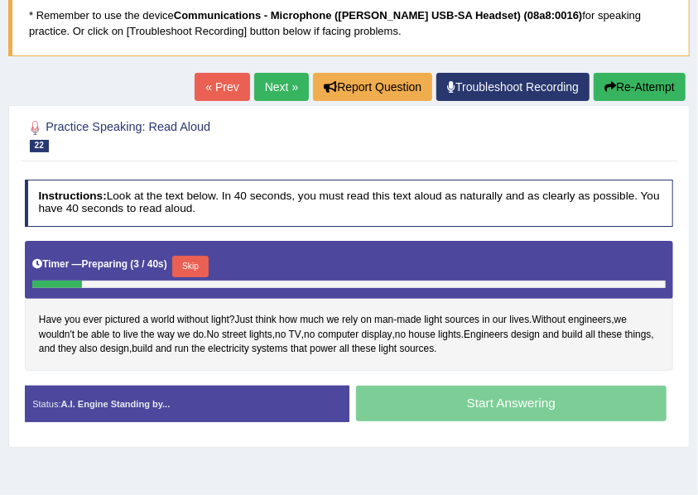
scroll to position [110, 0]
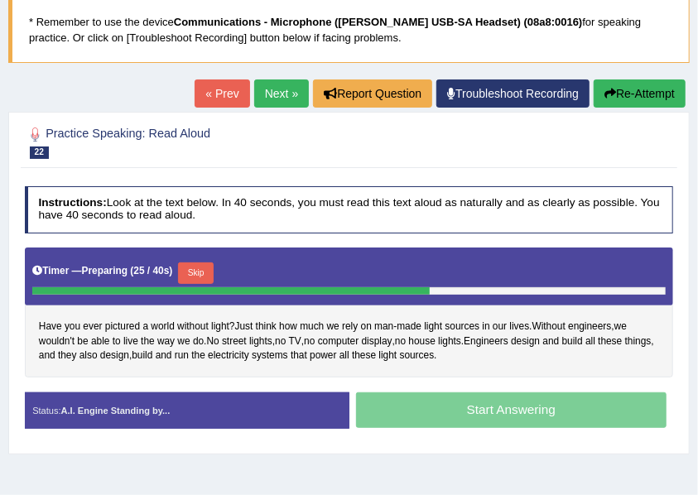
drag, startPoint x: 204, startPoint y: 258, endPoint x: 206, endPoint y: 270, distance: 12.7
click at [204, 262] on div "Timer — Preparing ( 25 / 40s ) Skip" at bounding box center [348, 273] width 633 height 28
click at [206, 270] on button "Skip" at bounding box center [196, 273] width 36 height 22
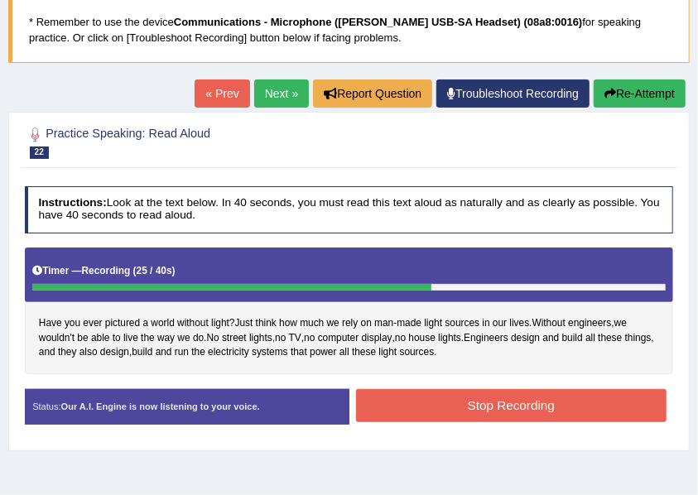
click at [496, 389] on button "Stop Recording" at bounding box center [511, 405] width 311 height 32
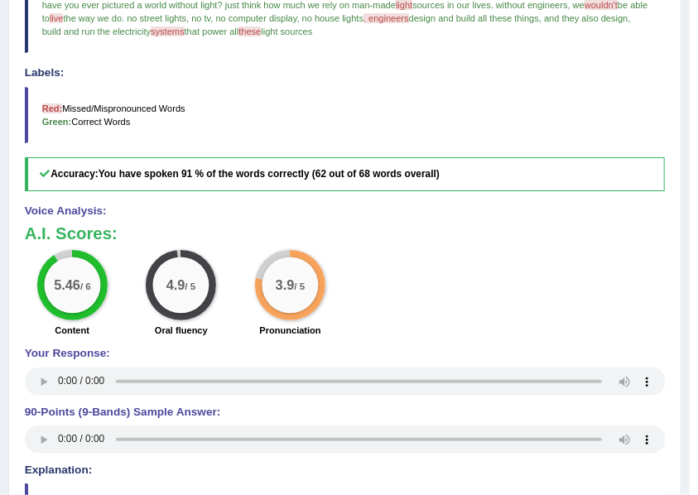
scroll to position [717, 0]
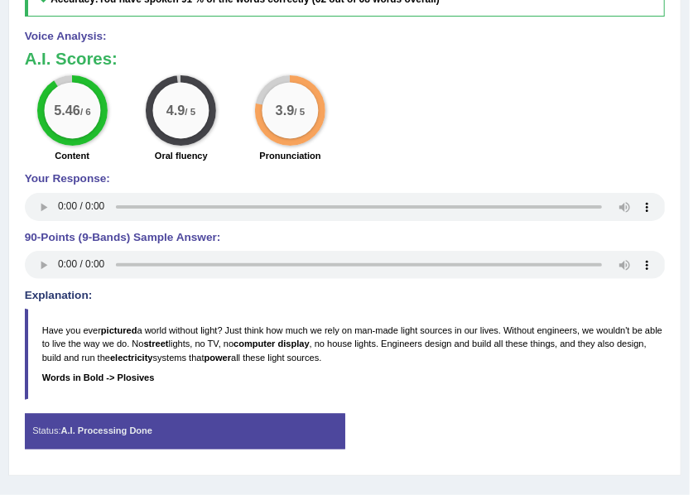
click at [570, 134] on div "5.46 / 6 Content 4.9 / 5 Oral fluency 3.9 / 5 Pronunciation" at bounding box center [344, 120] width 655 height 91
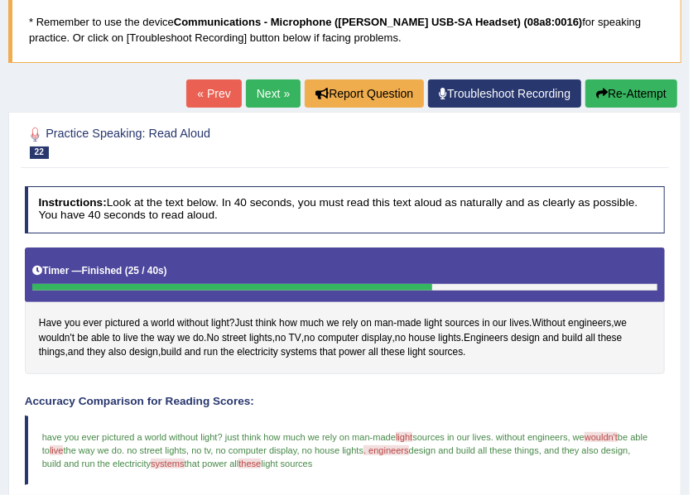
scroll to position [0, 0]
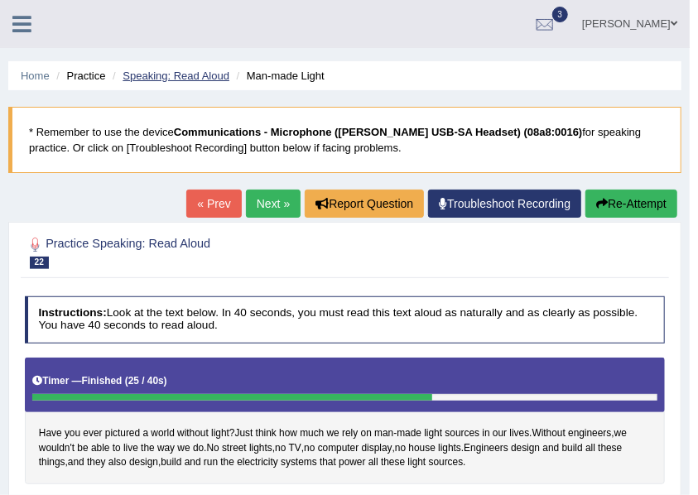
click at [159, 75] on link "Speaking: Read Aloud" at bounding box center [176, 76] width 107 height 12
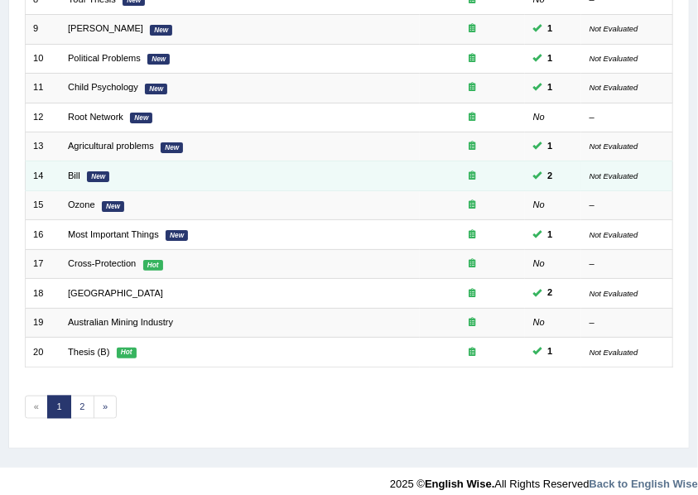
scroll to position [463, 0]
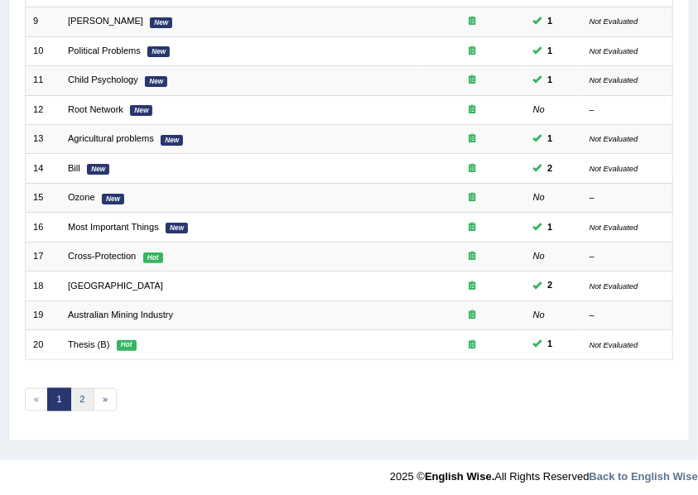
click at [84, 393] on link "2" at bounding box center [82, 399] width 24 height 23
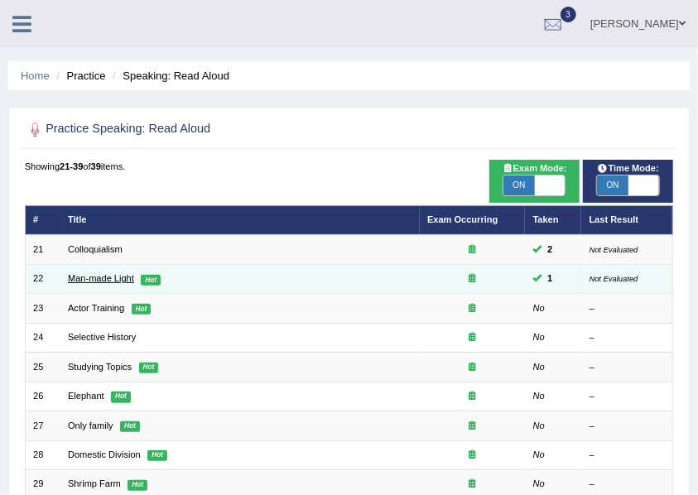
click at [95, 279] on link "Man-made Light" at bounding box center [101, 278] width 66 height 10
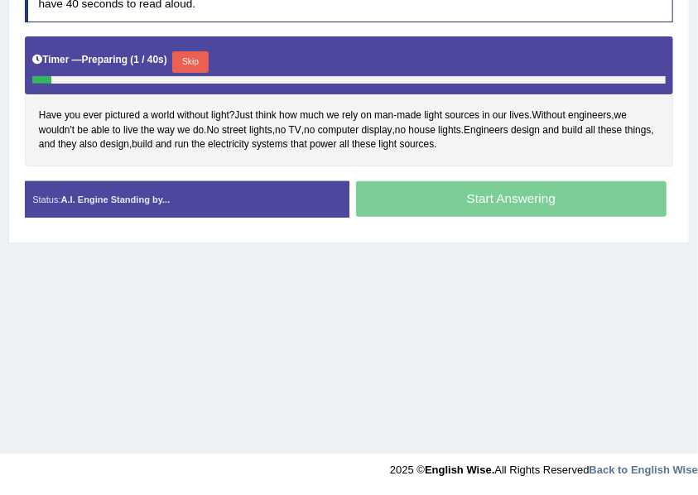
scroll to position [43, 0]
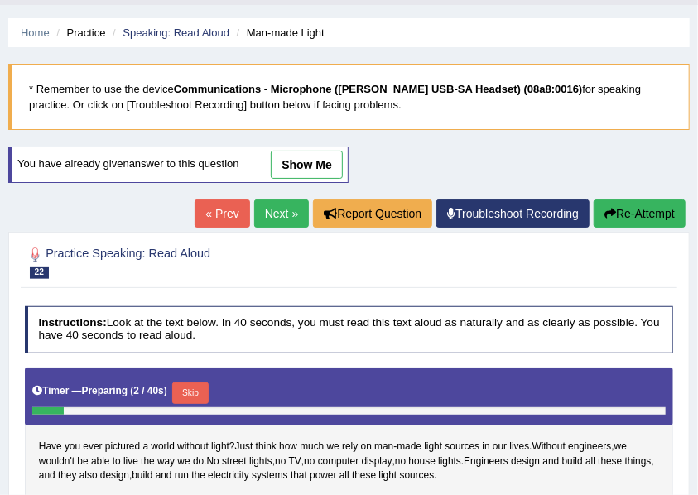
click at [308, 171] on link "show me" at bounding box center [307, 165] width 72 height 28
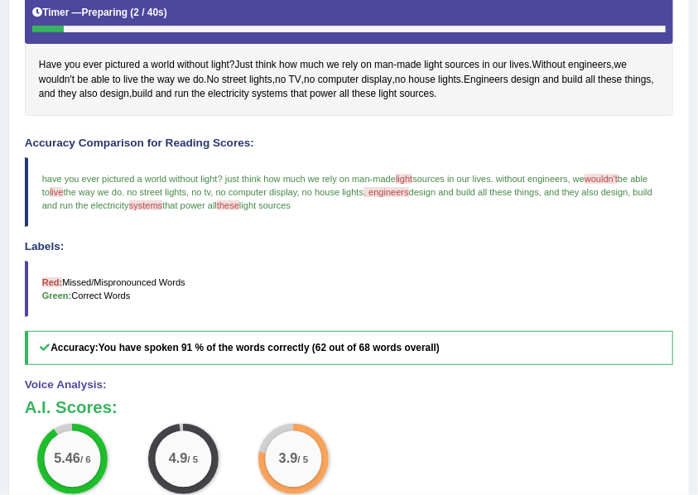
scroll to position [188, 0]
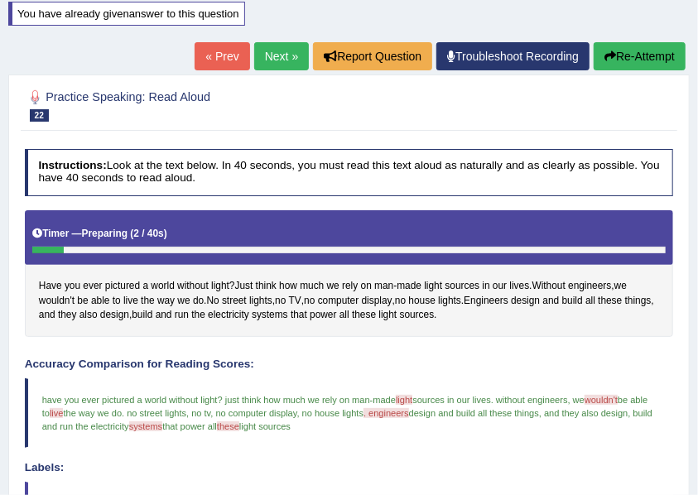
click at [276, 49] on link "Next »" at bounding box center [281, 56] width 55 height 28
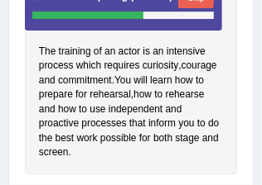
scroll to position [559, 0]
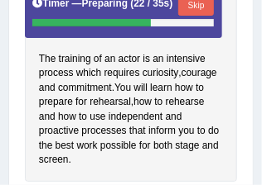
click at [210, 8] on button "Skip" at bounding box center [196, 5] width 36 height 22
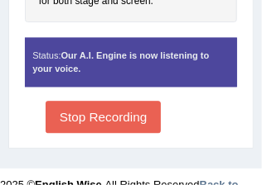
click at [139, 133] on button "Stop Recording" at bounding box center [103, 117] width 115 height 32
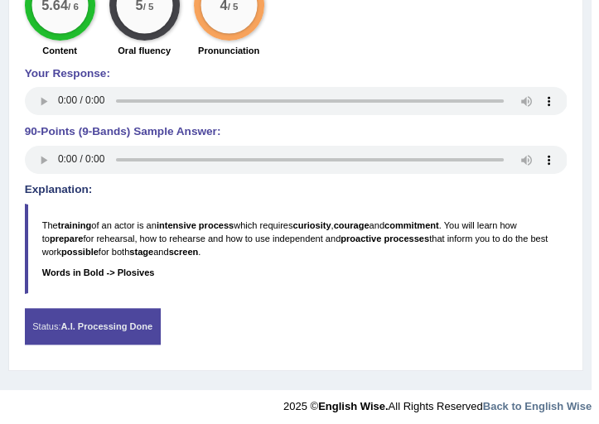
scroll to position [785, 0]
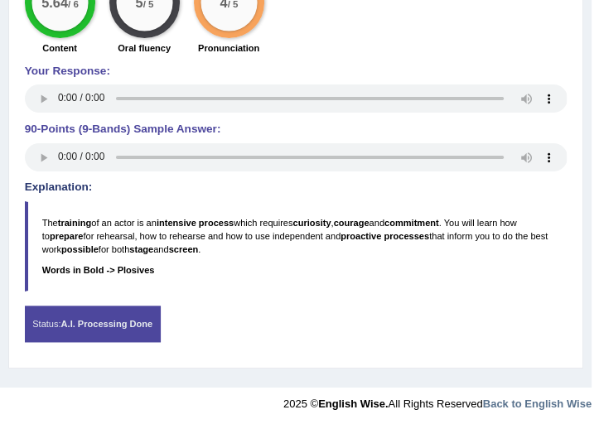
click at [88, 333] on div "Status: A.I. Processing Done" at bounding box center [93, 324] width 136 height 36
click at [104, 319] on strong "A.I. Processing Done" at bounding box center [107, 324] width 92 height 10
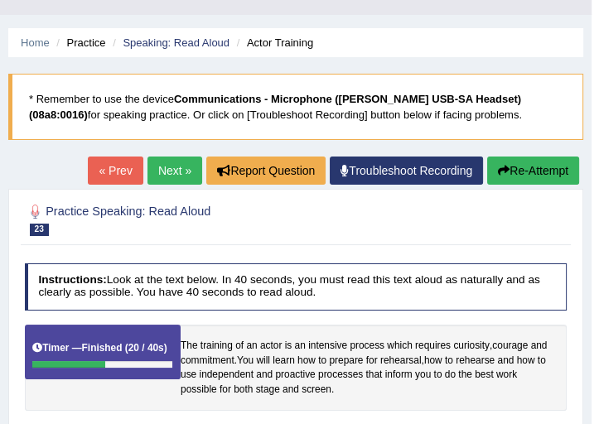
scroll to position [27, 0]
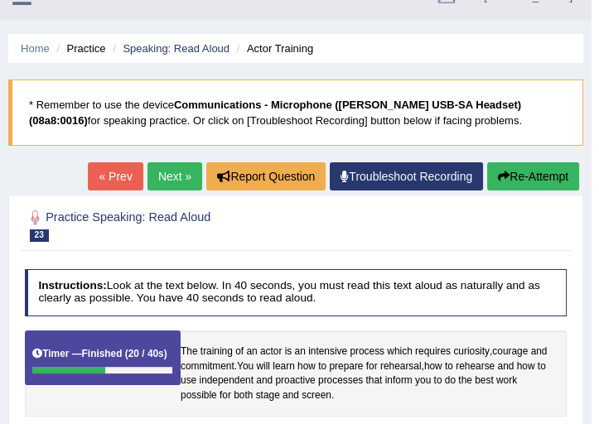
click at [169, 175] on link "Next »" at bounding box center [174, 176] width 55 height 28
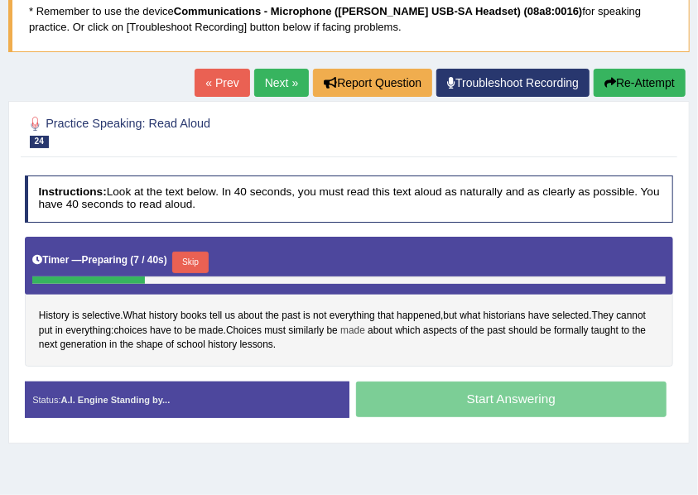
scroll to position [118, 0]
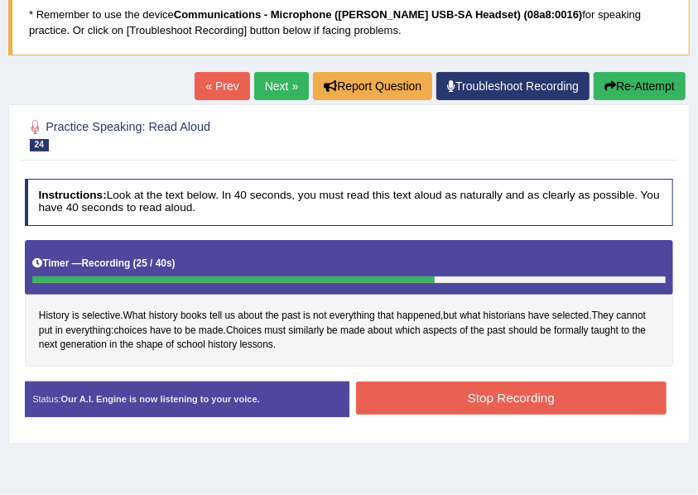
click at [461, 397] on button "Stop Recording" at bounding box center [511, 398] width 311 height 32
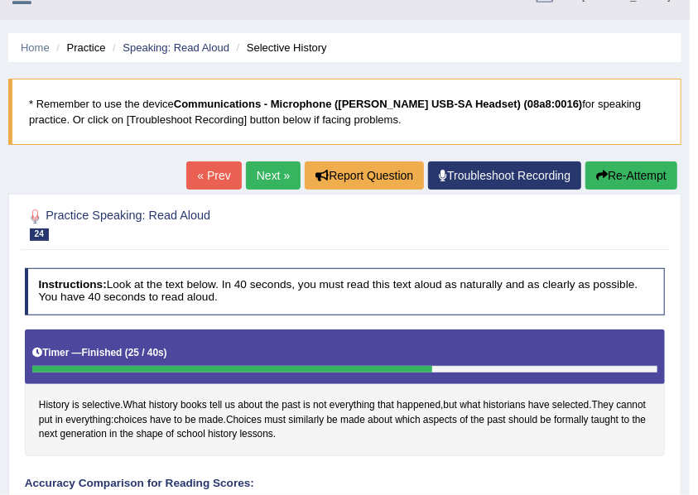
scroll to position [0, 0]
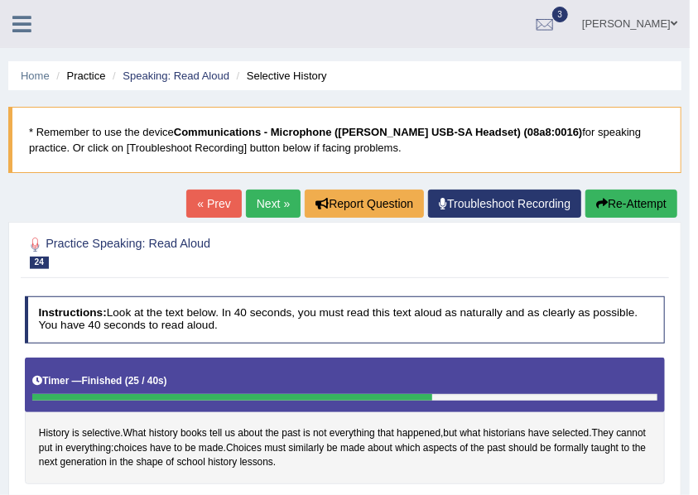
click at [15, 28] on icon at bounding box center [21, 24] width 19 height 22
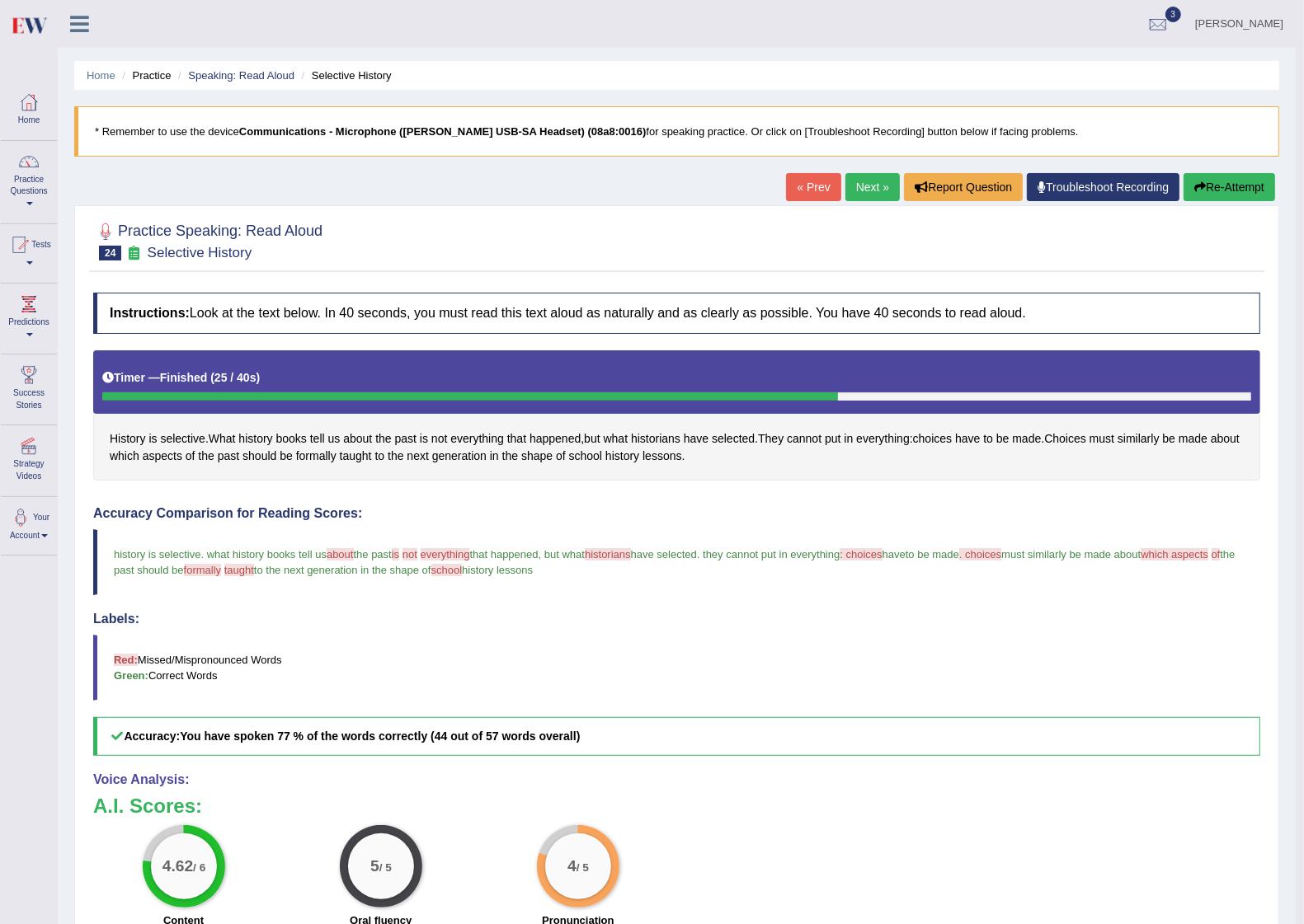
click at [596, 33] on link "Shoeb" at bounding box center [1238, 21] width 113 height 43
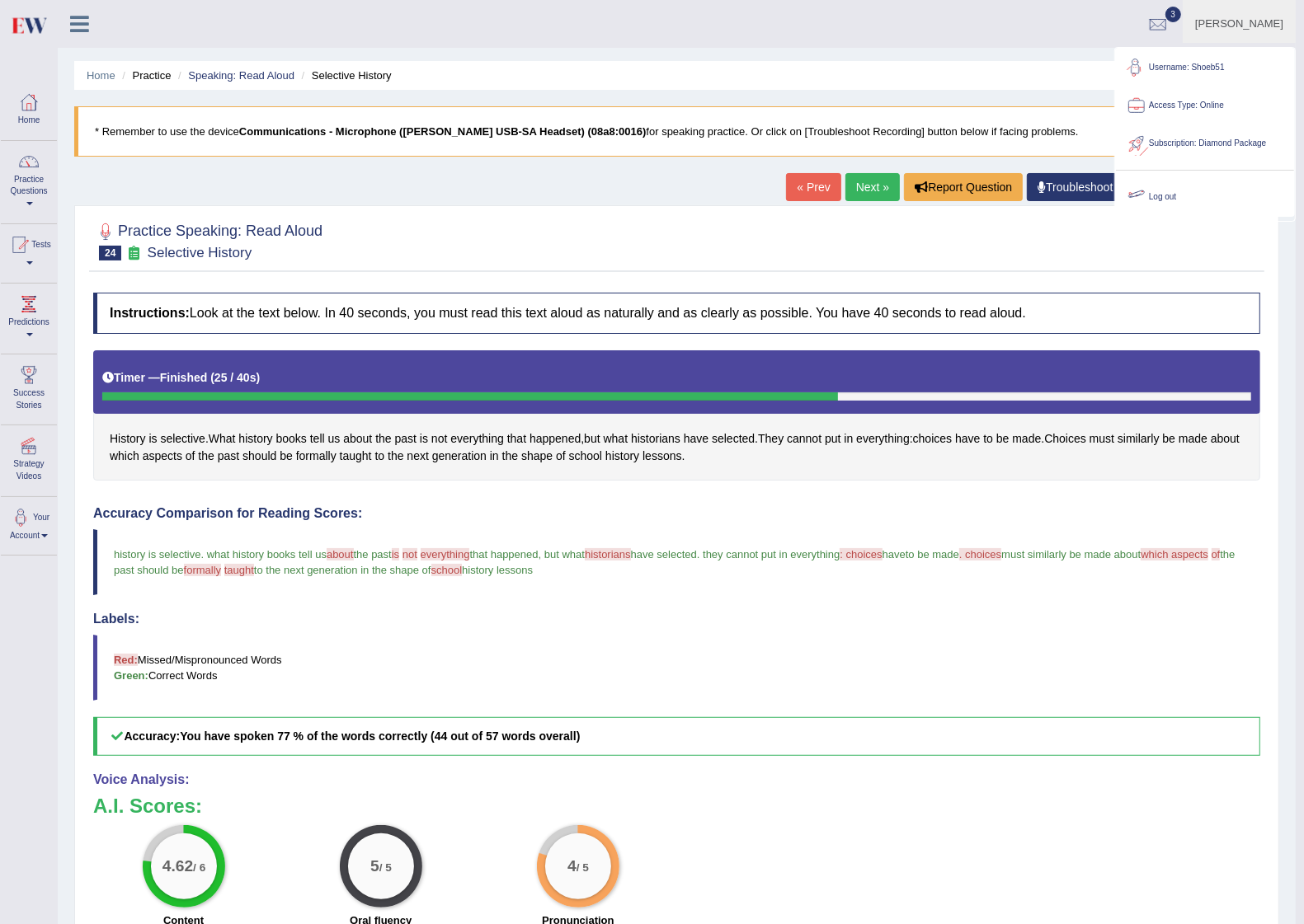
click at [596, 196] on div at bounding box center [1137, 196] width 25 height 25
